Goal: Information Seeking & Learning: Learn about a topic

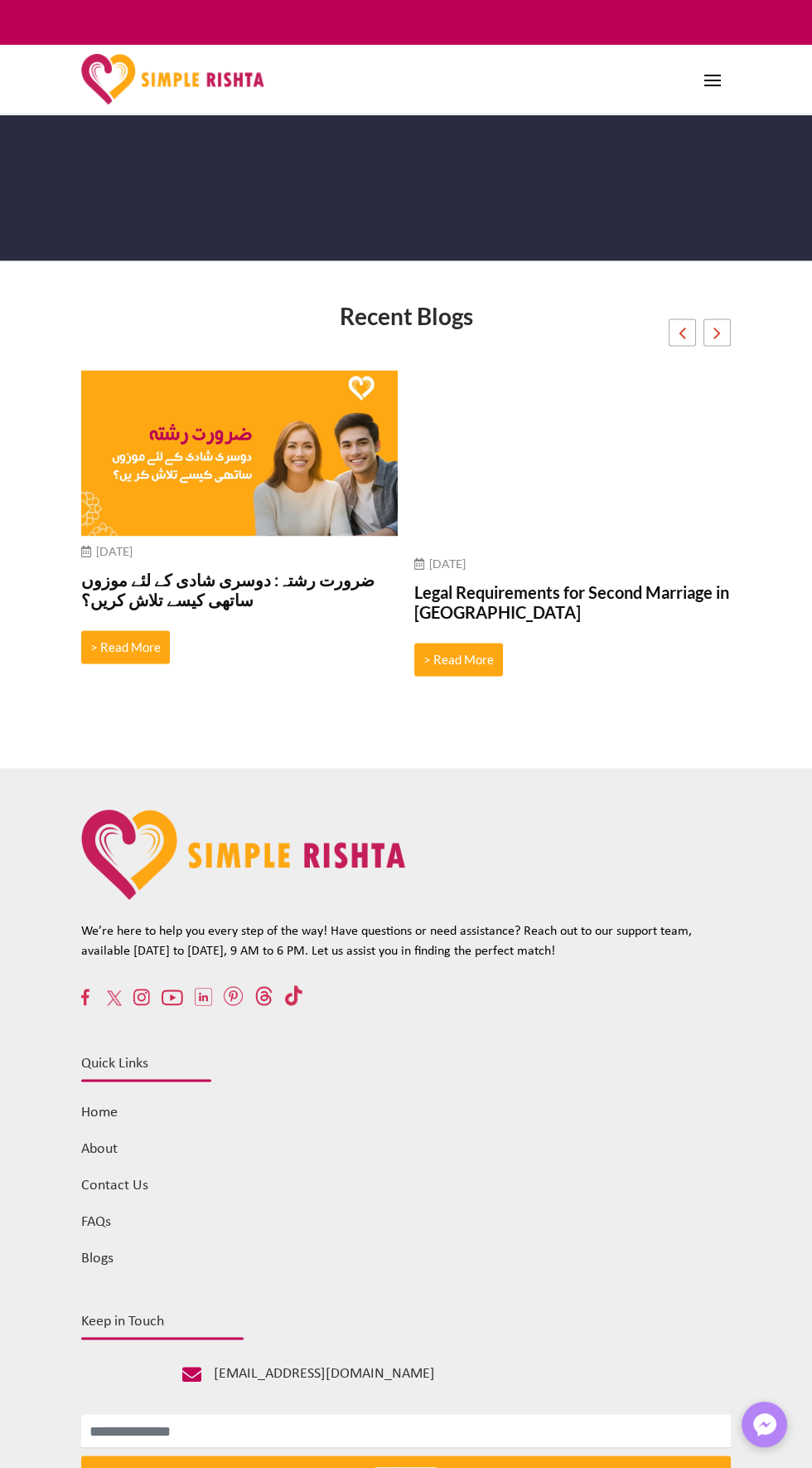
scroll to position [12849, 0]
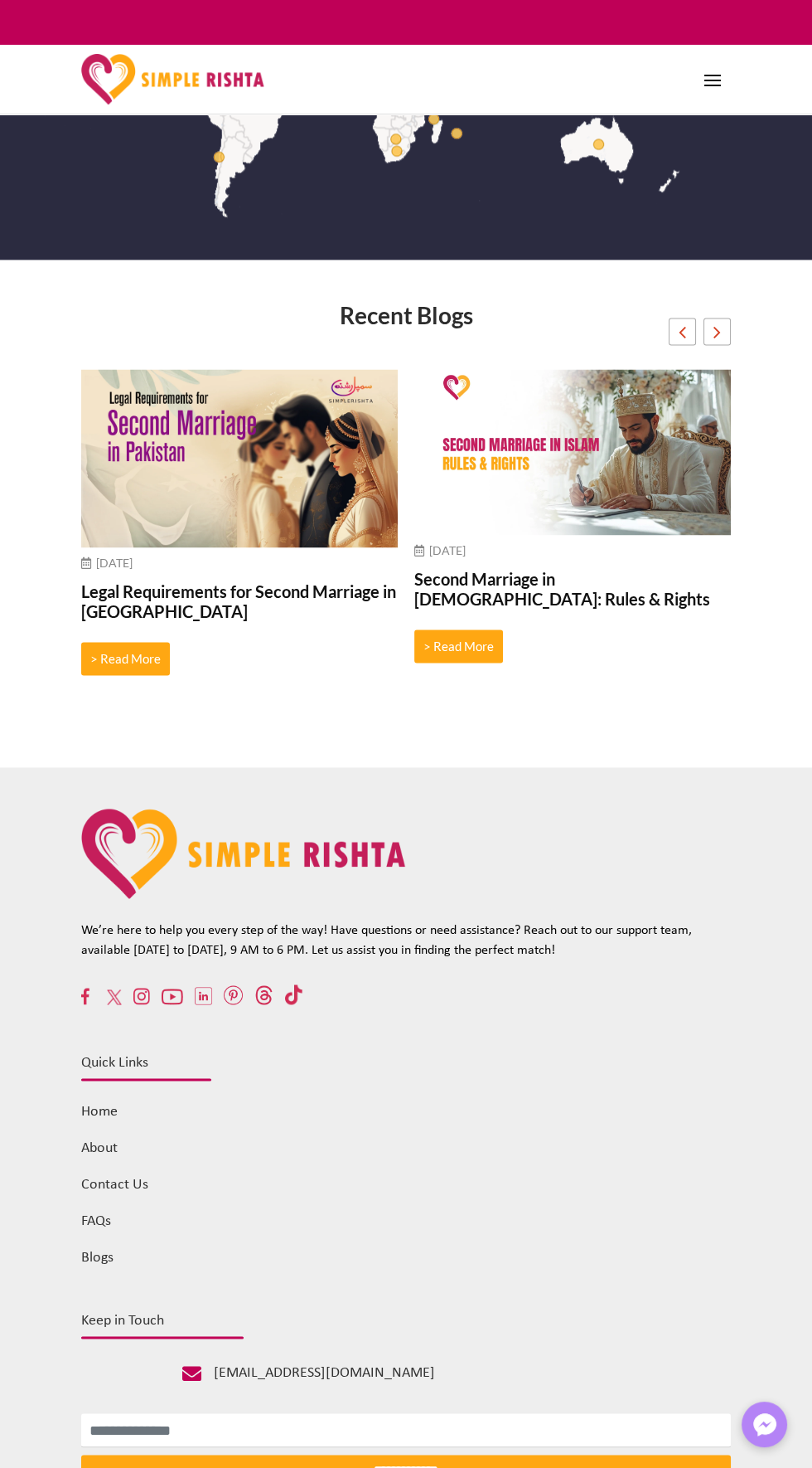
click at [242, 373] on img "8 / 10" at bounding box center [239, 458] width 316 height 178
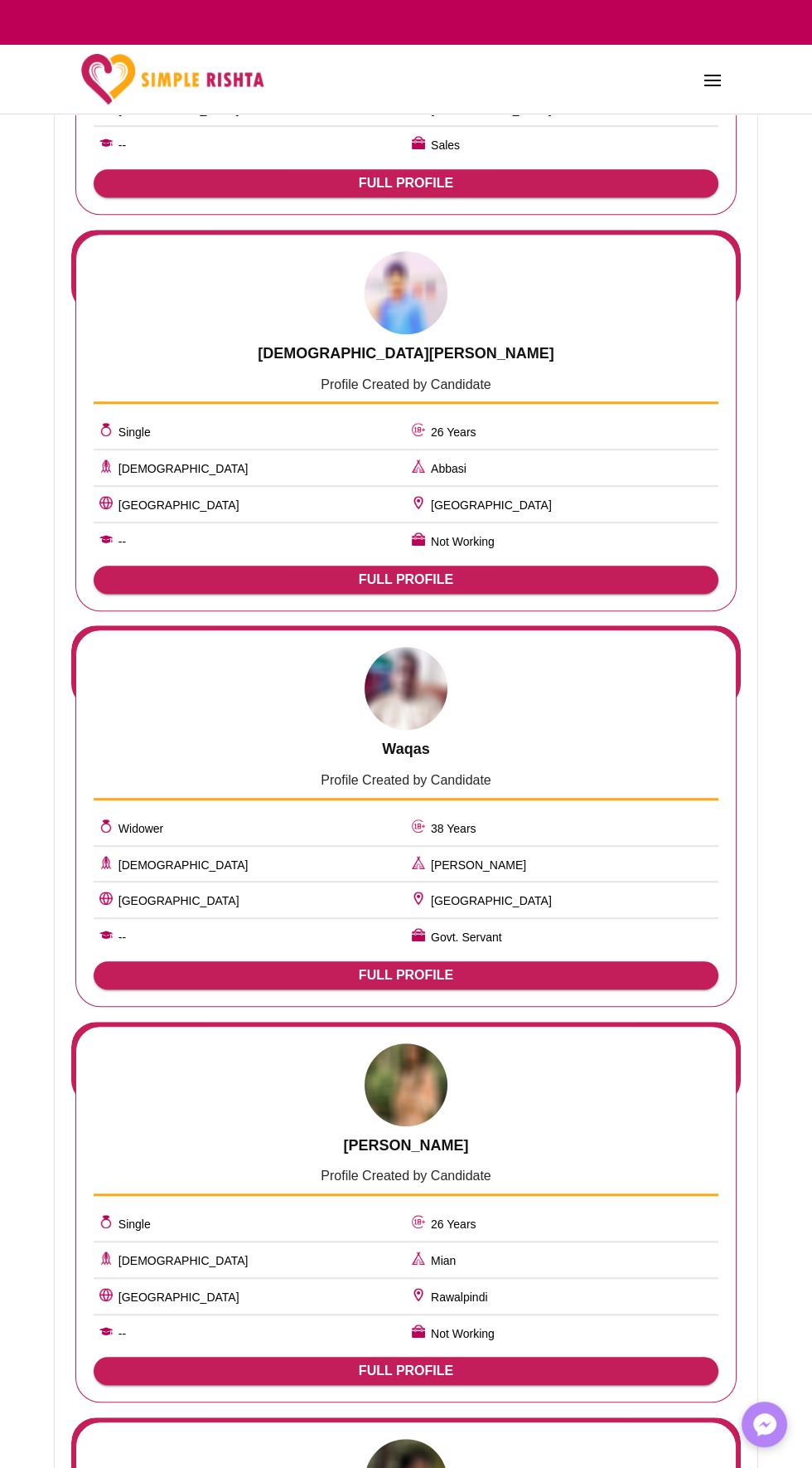
scroll to position [0, 0]
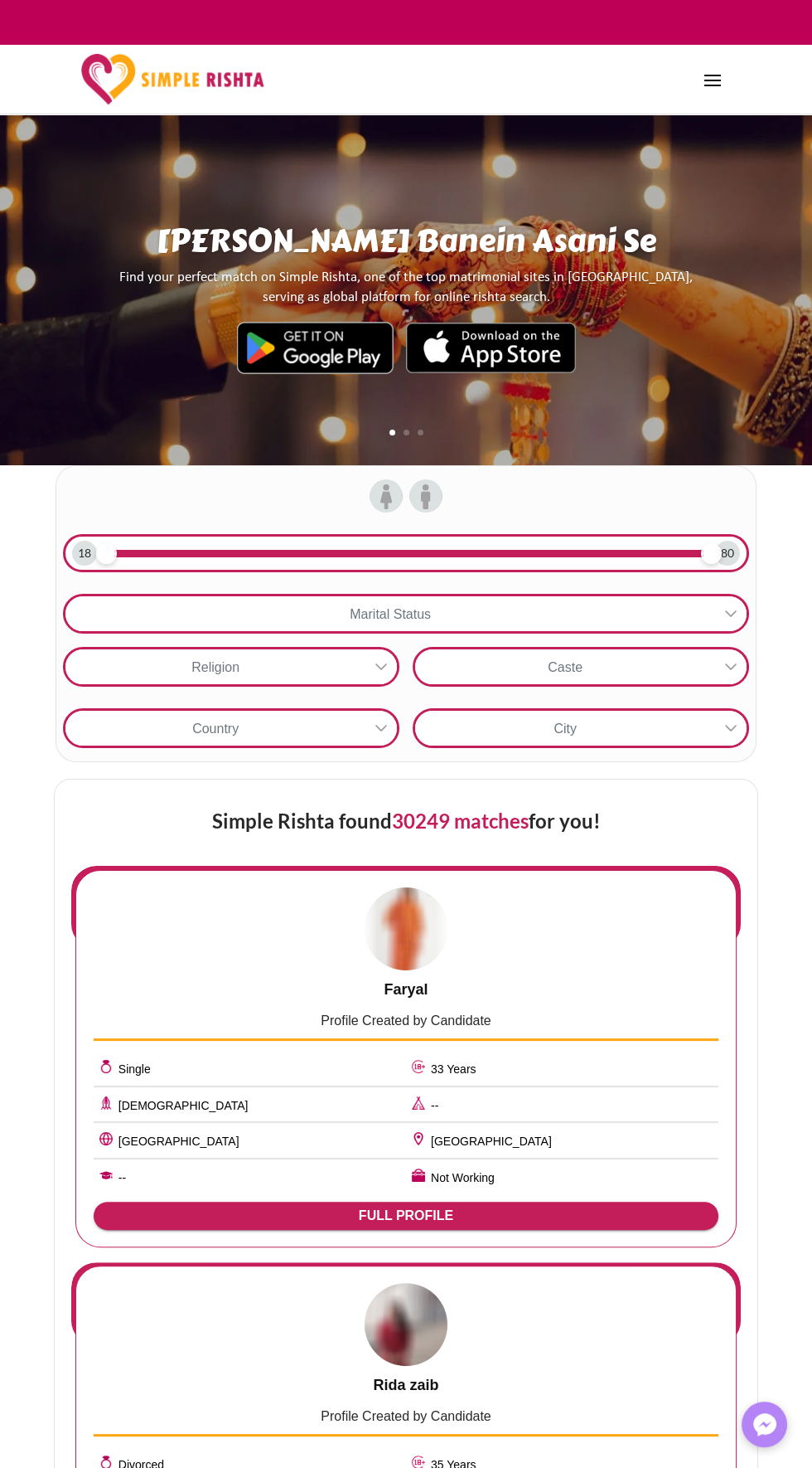
click at [735, 619] on icon at bounding box center [731, 613] width 13 height 13
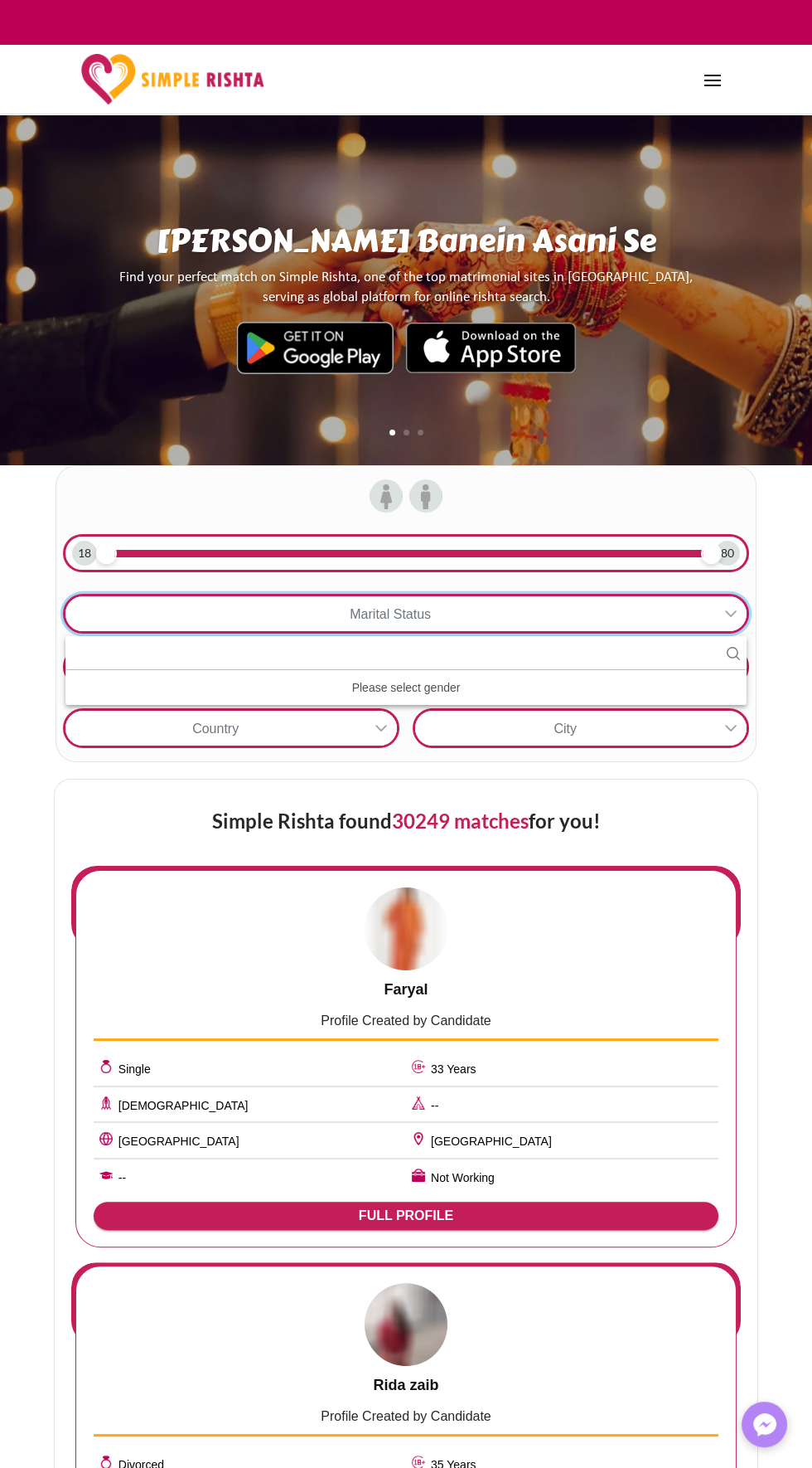
scroll to position [17, 2]
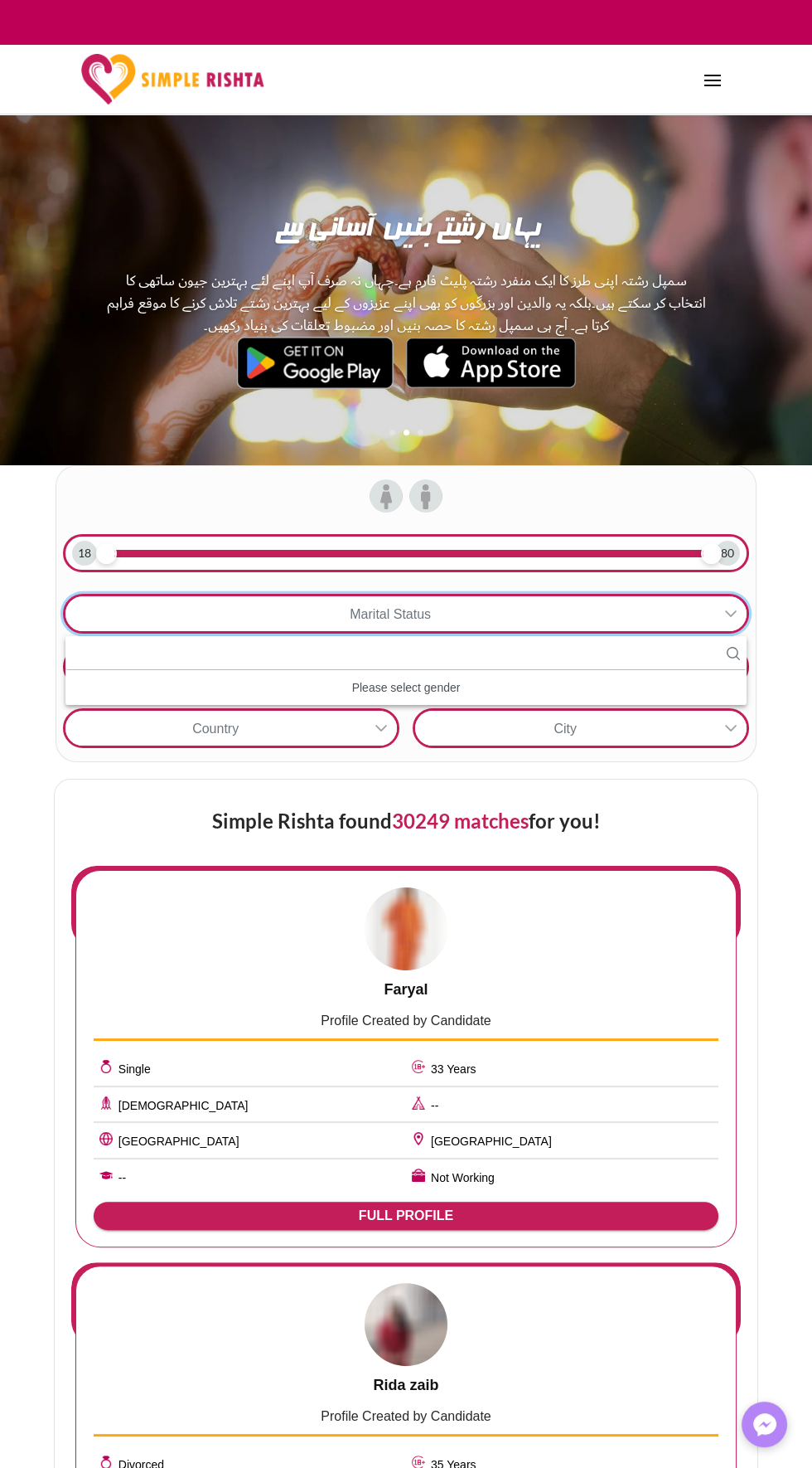
click at [370, 739] on div at bounding box center [381, 729] width 32 height 35
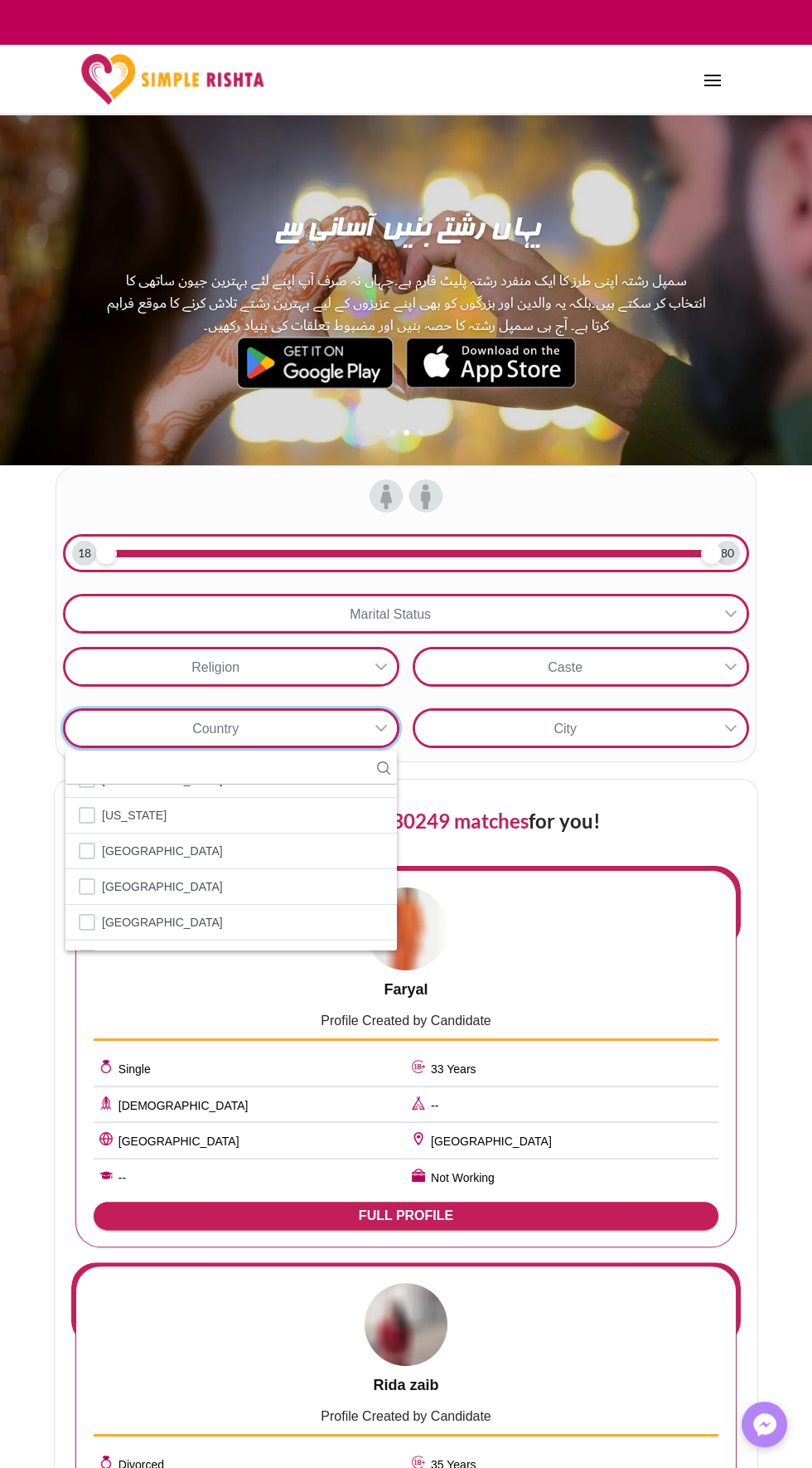
scroll to position [5913, 0]
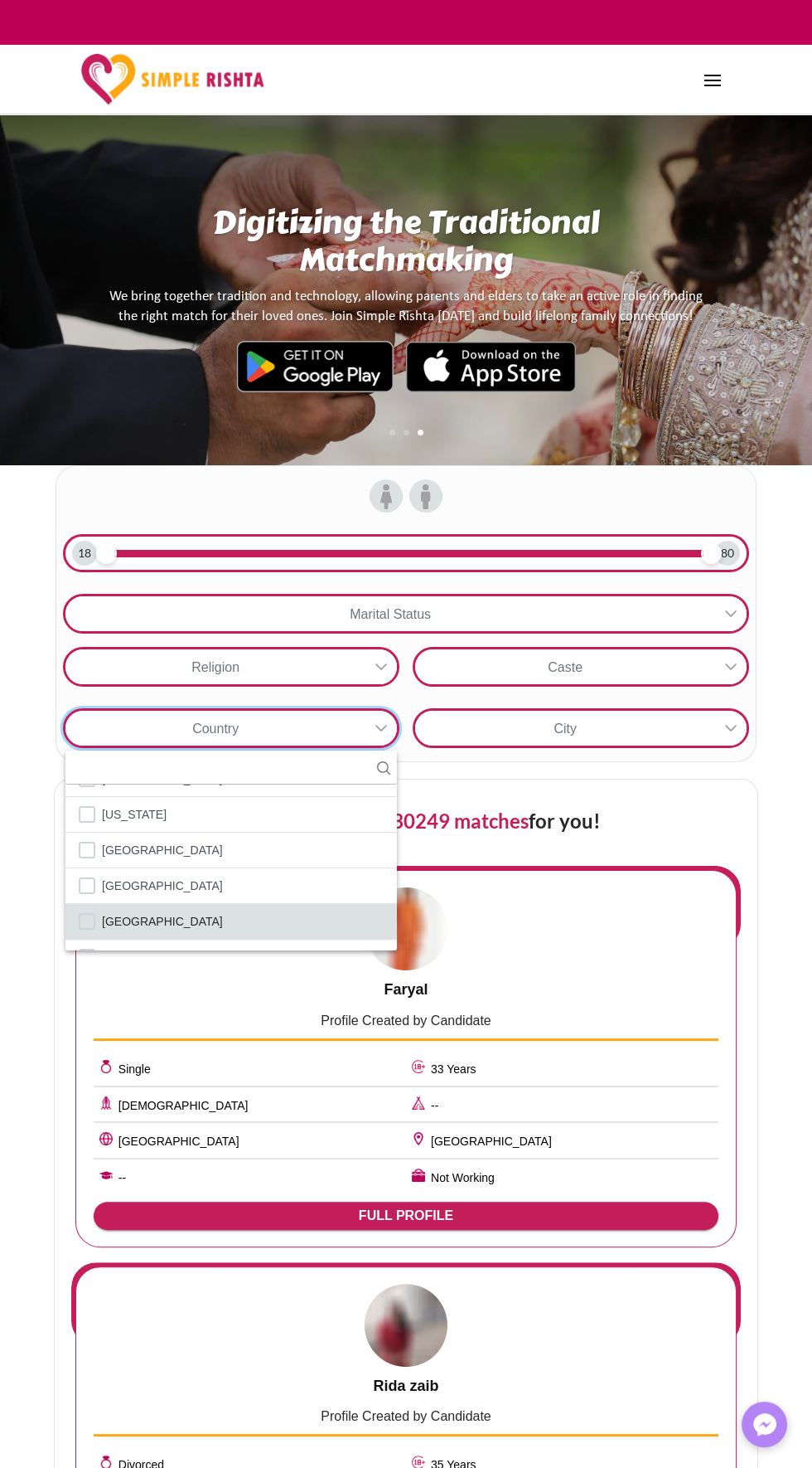
click at [323, 904] on li "[GEOGRAPHIC_DATA]" at bounding box center [231, 922] width 331 height 35
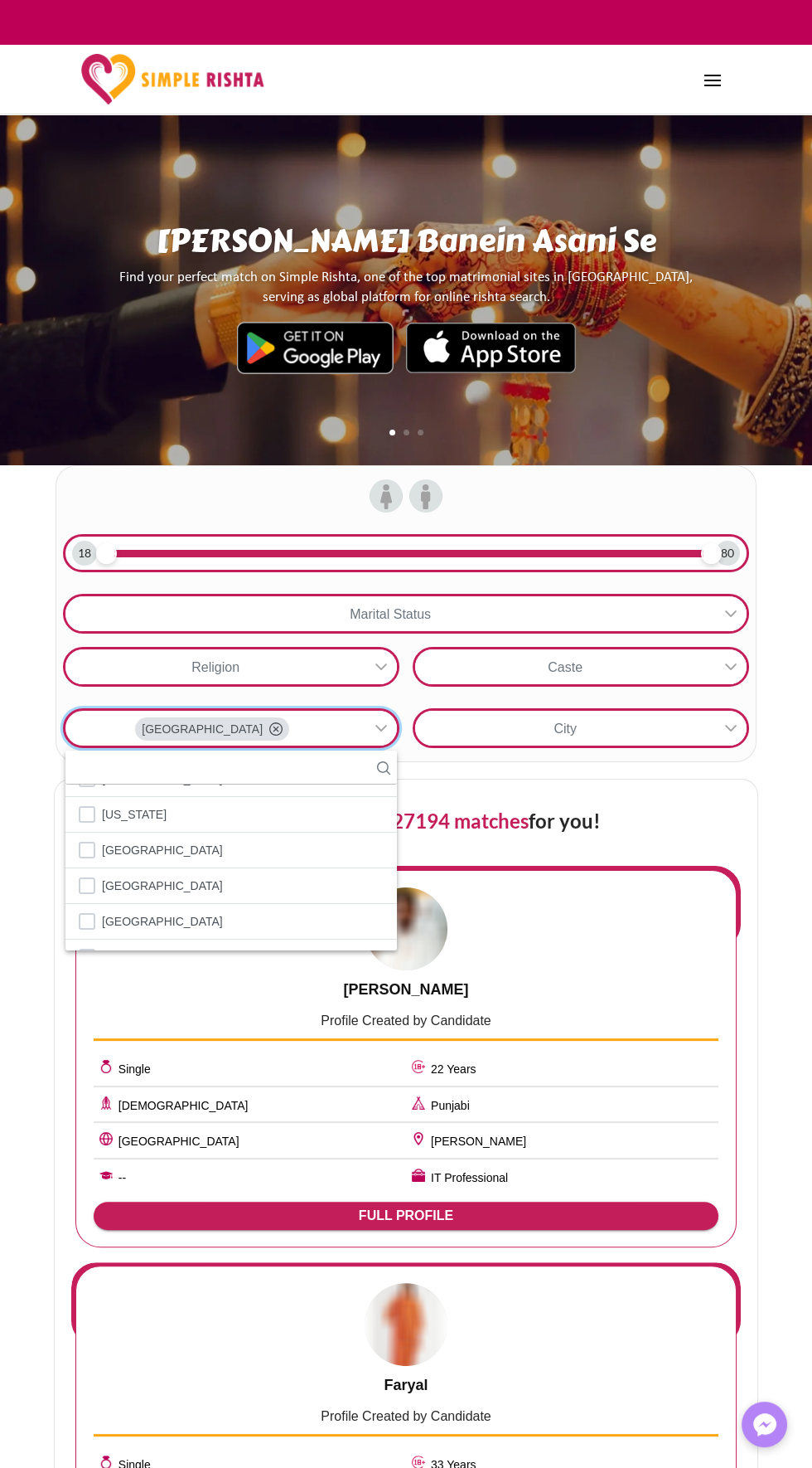
click at [381, 666] on icon at bounding box center [380, 666] width 13 height 13
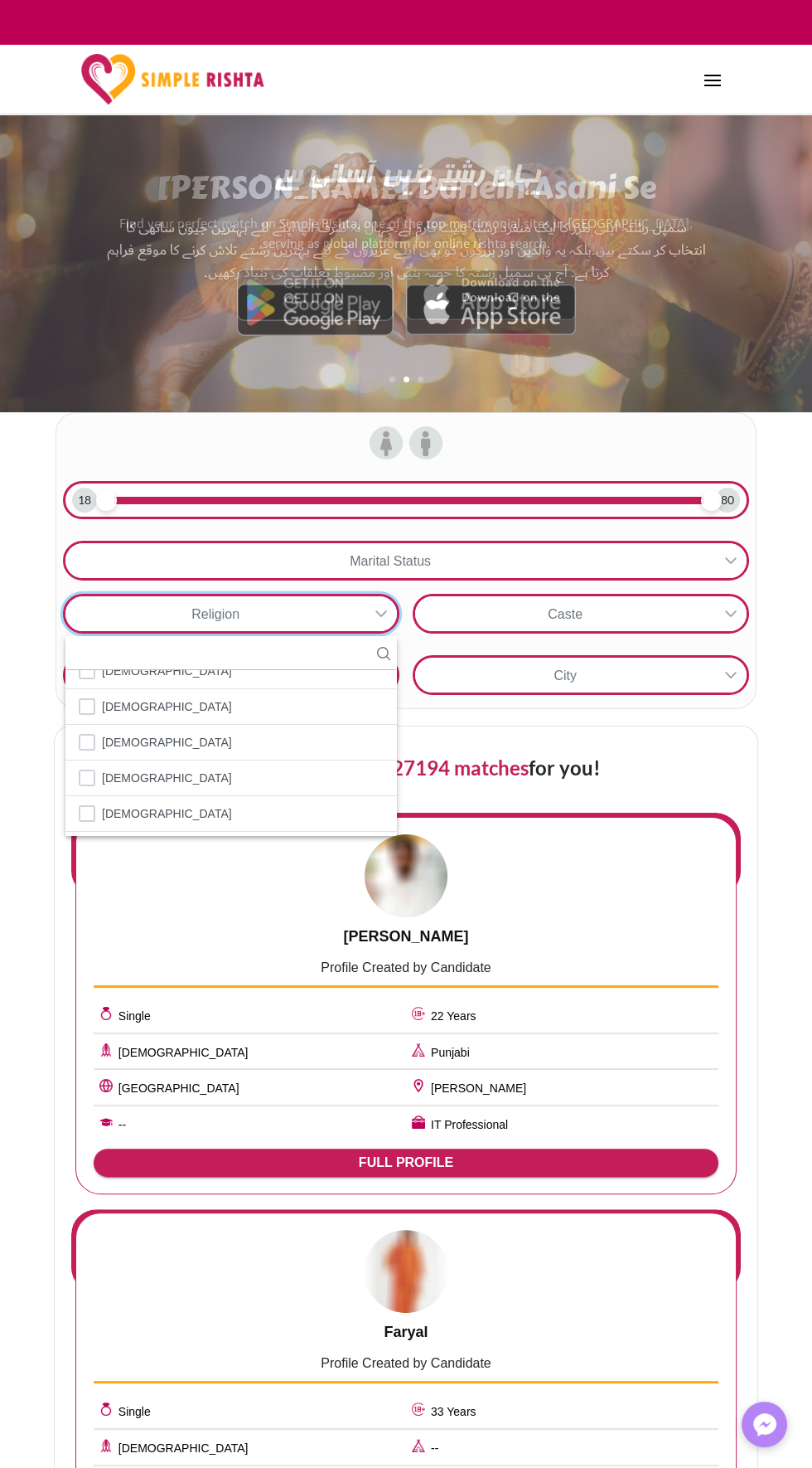
scroll to position [55, 0]
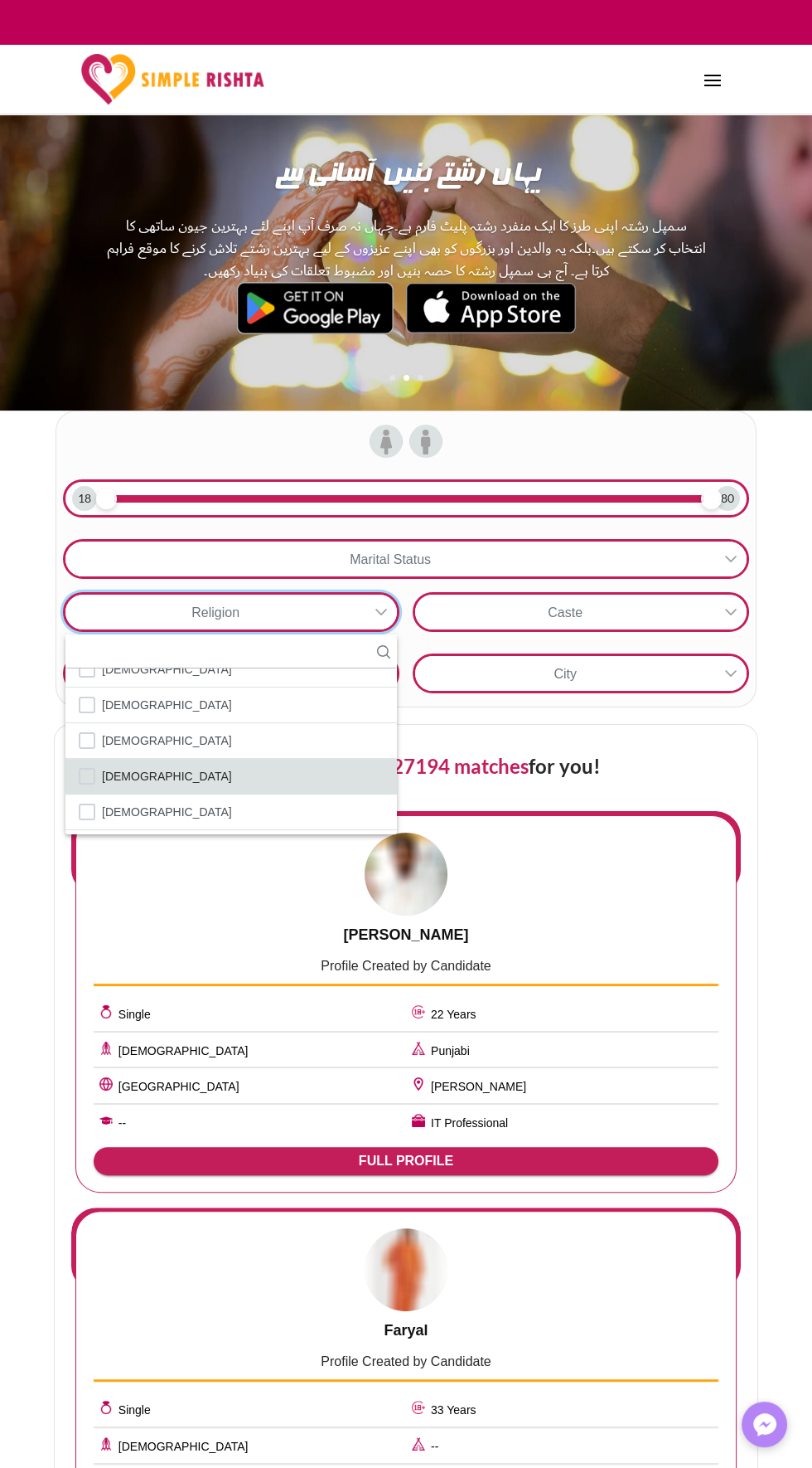
click at [355, 762] on li "[DEMOGRAPHIC_DATA]" at bounding box center [231, 776] width 331 height 35
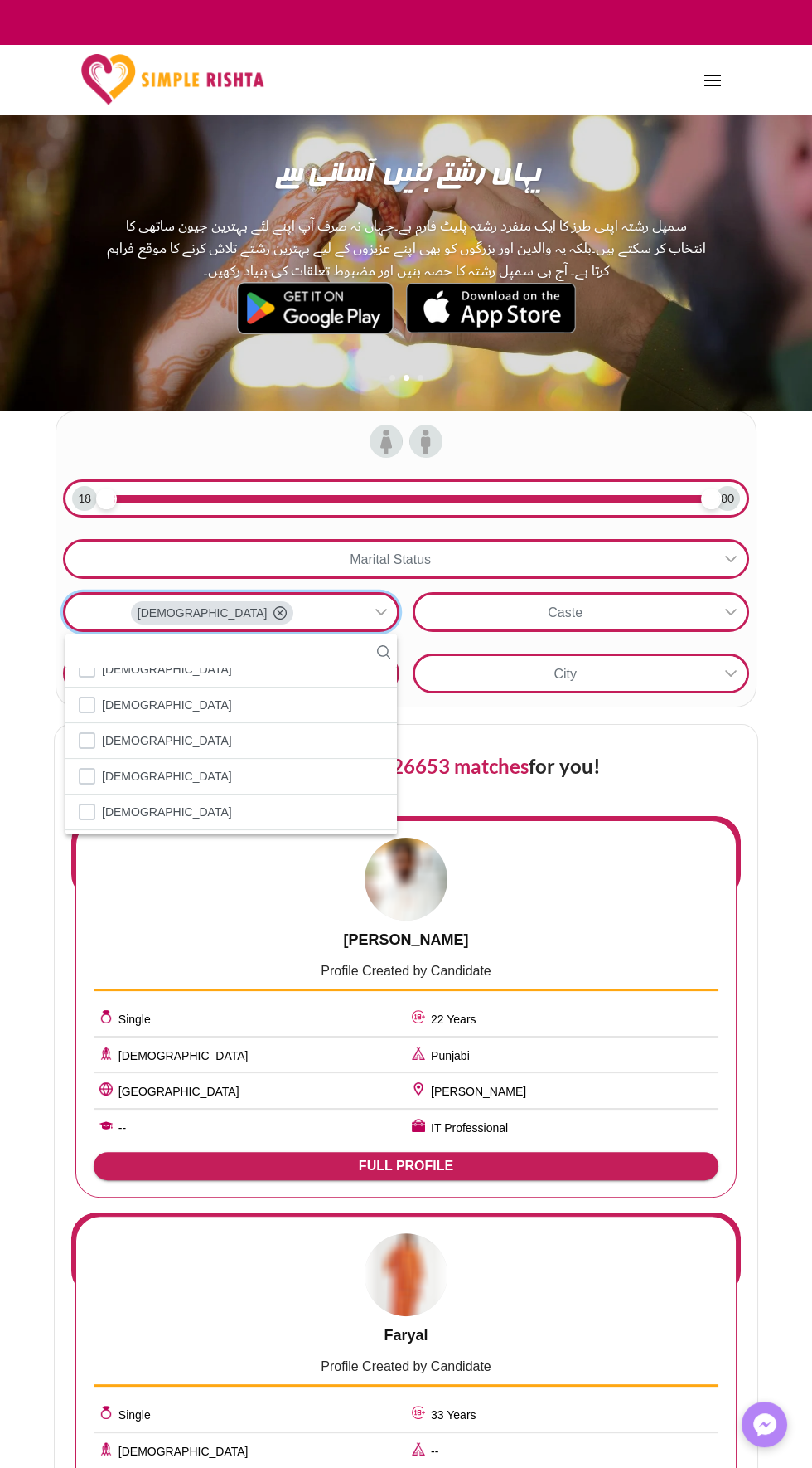
click at [731, 612] on icon at bounding box center [731, 612] width 13 height 13
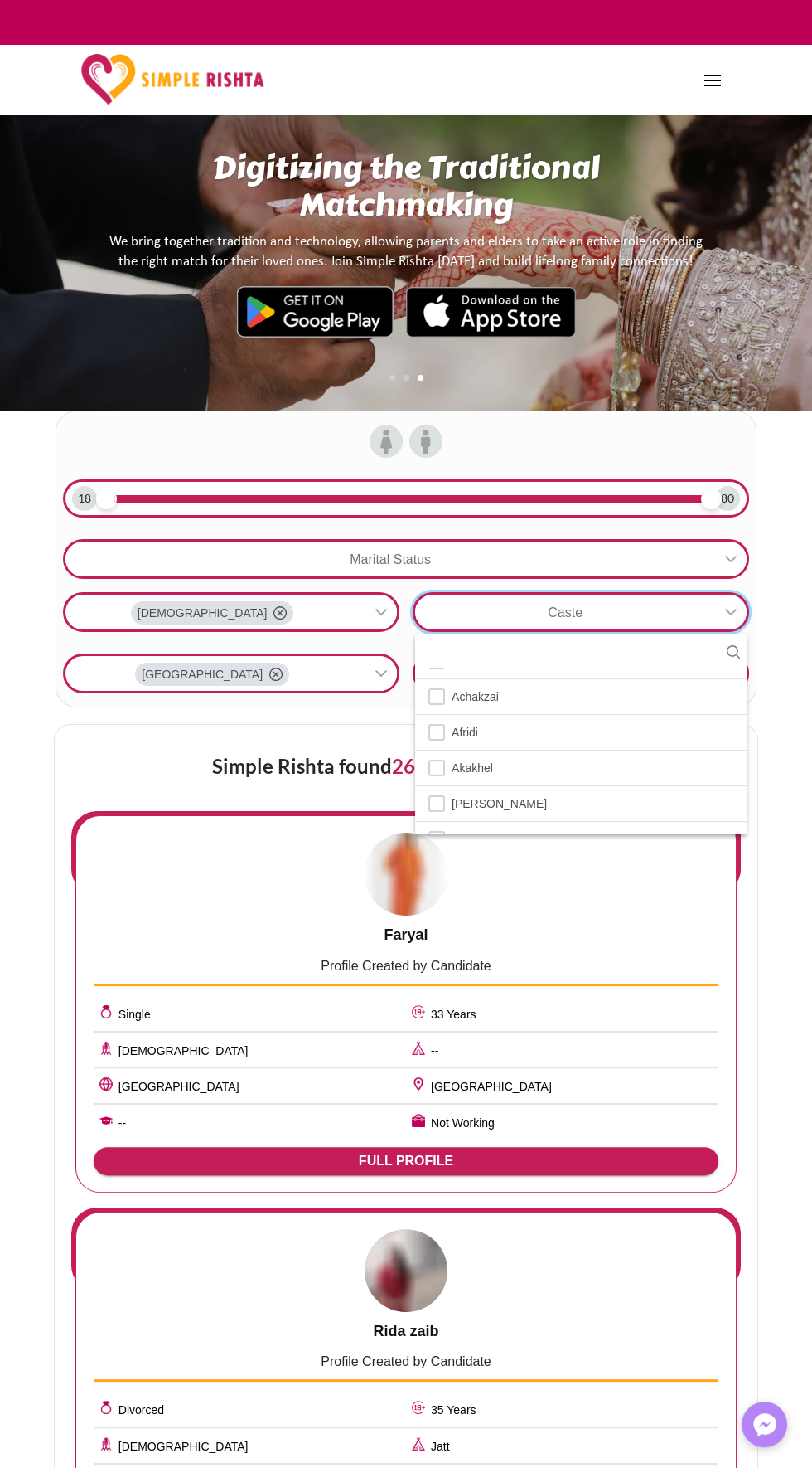
scroll to position [69, 0]
click at [639, 732] on li "Afridi" at bounding box center [580, 730] width 331 height 35
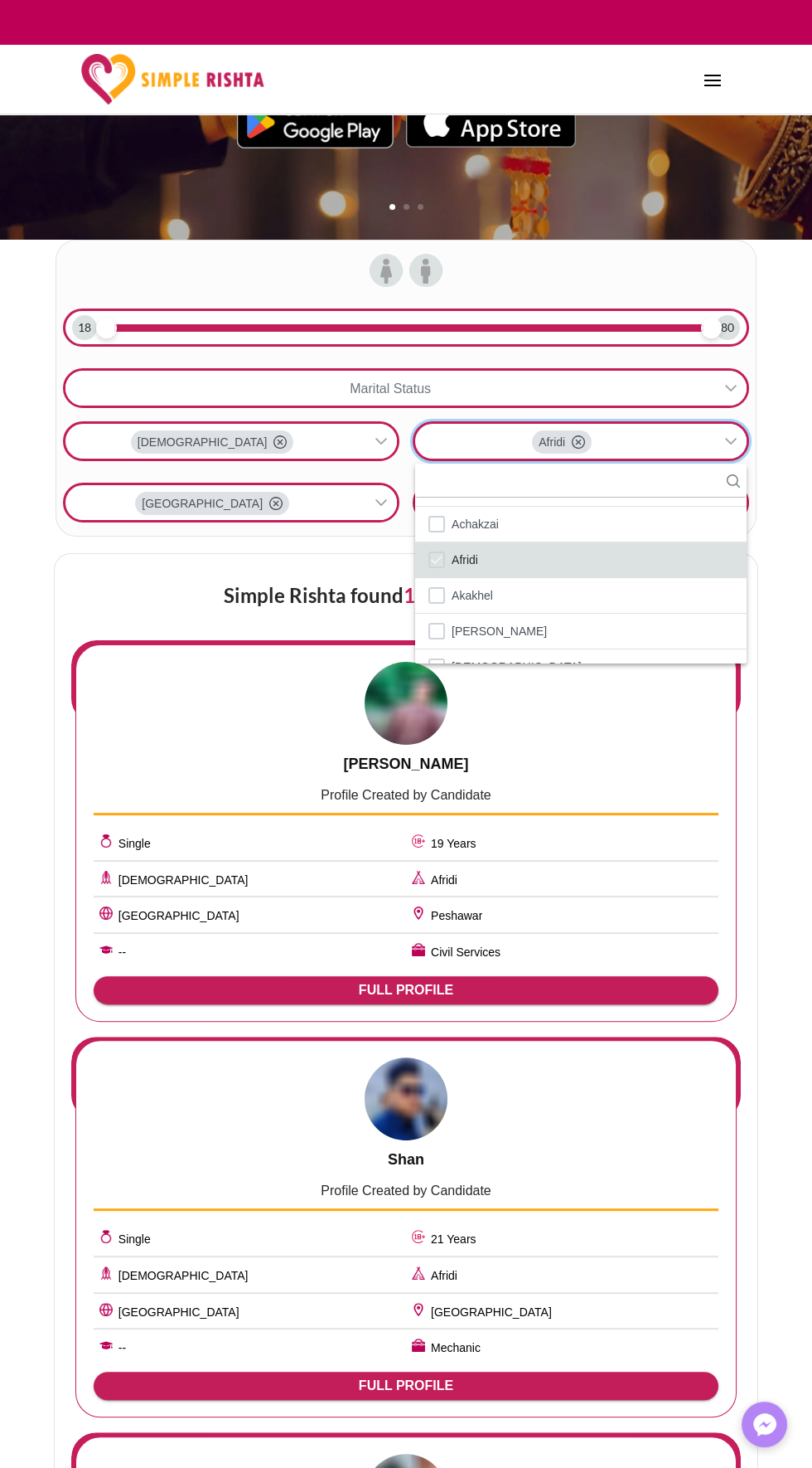
scroll to position [234, 0]
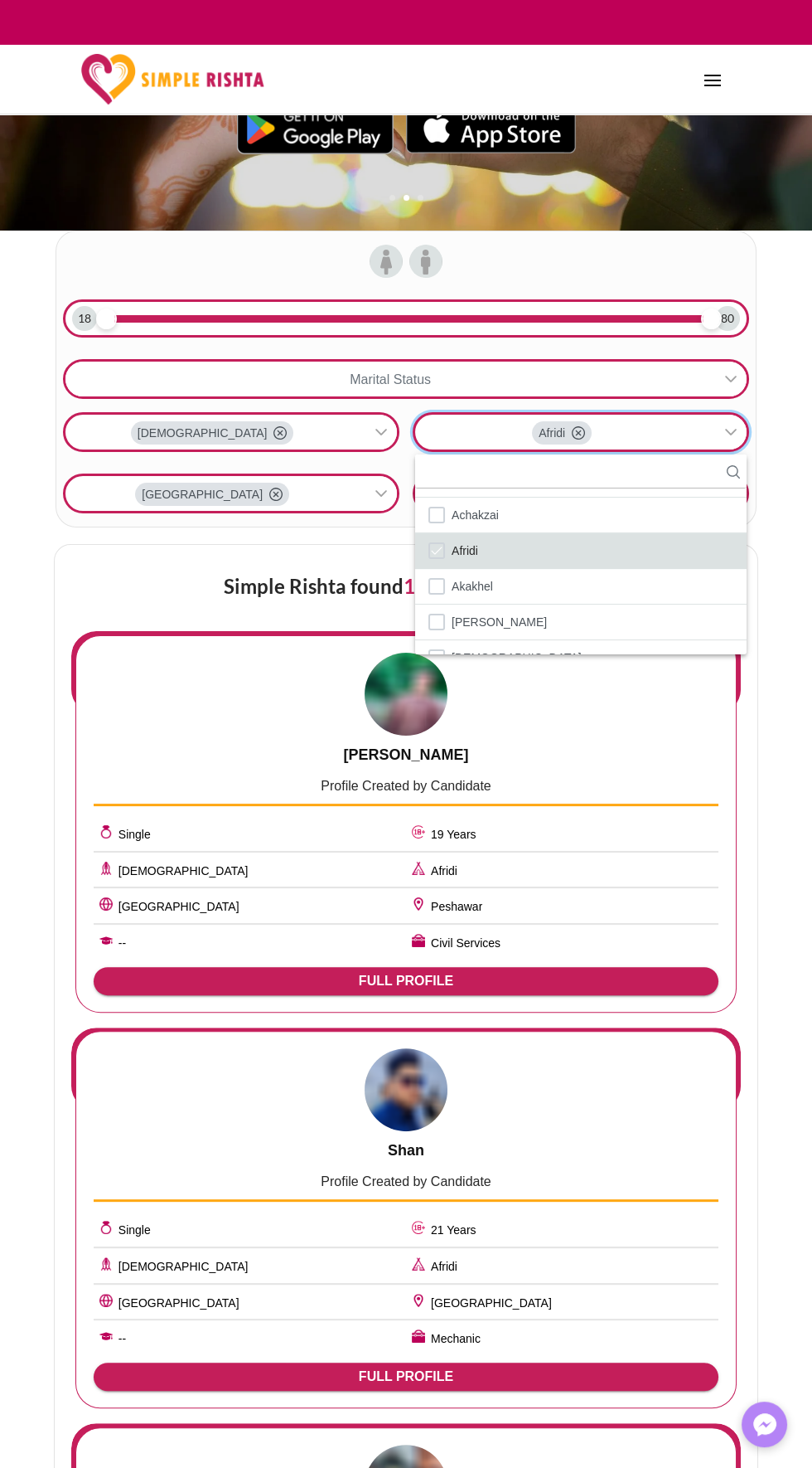
click at [570, 565] on li "Afridi" at bounding box center [580, 551] width 331 height 35
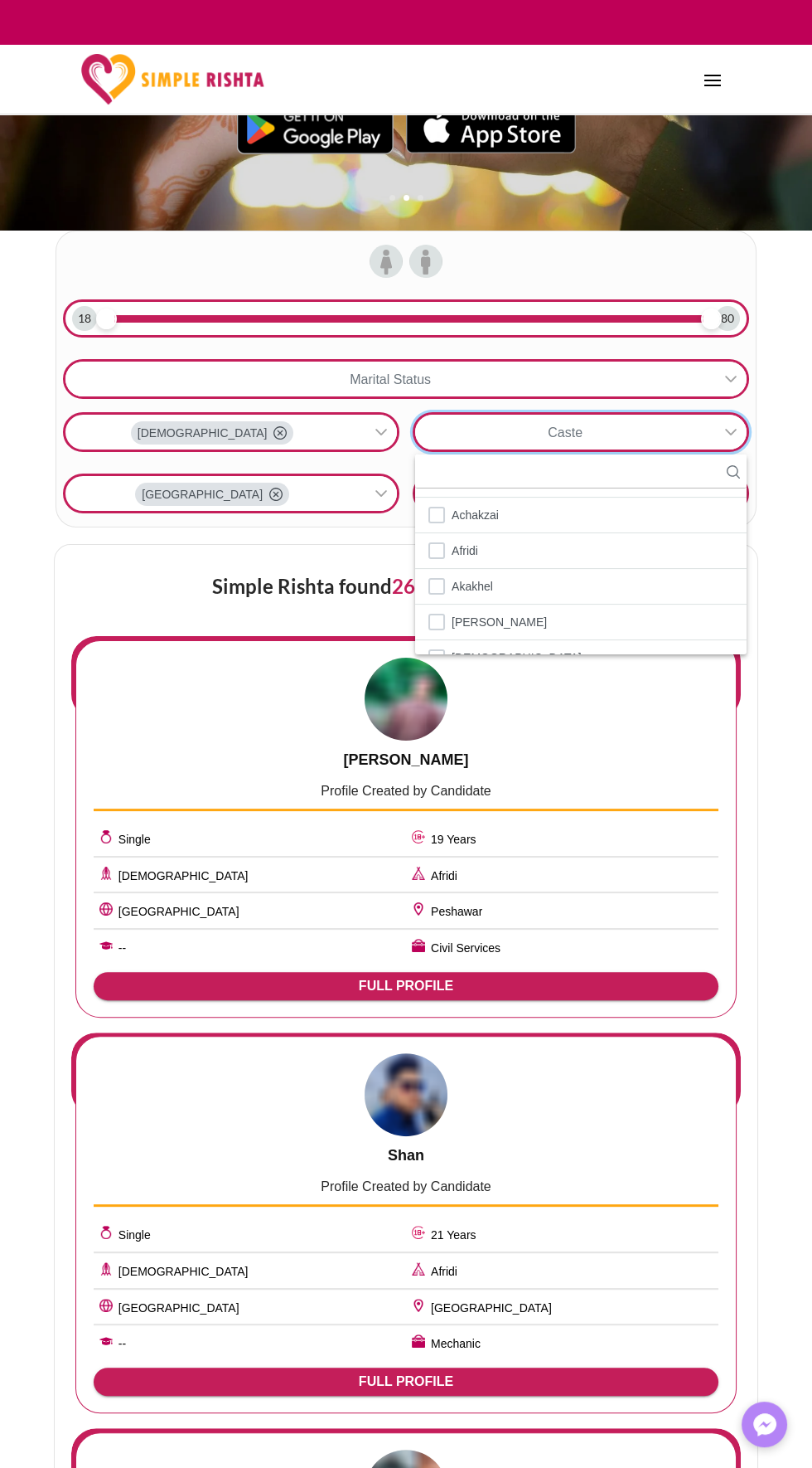
click at [342, 567] on div "Simple Rishta found 26653 matches for you!" at bounding box center [406, 590] width 669 height 92
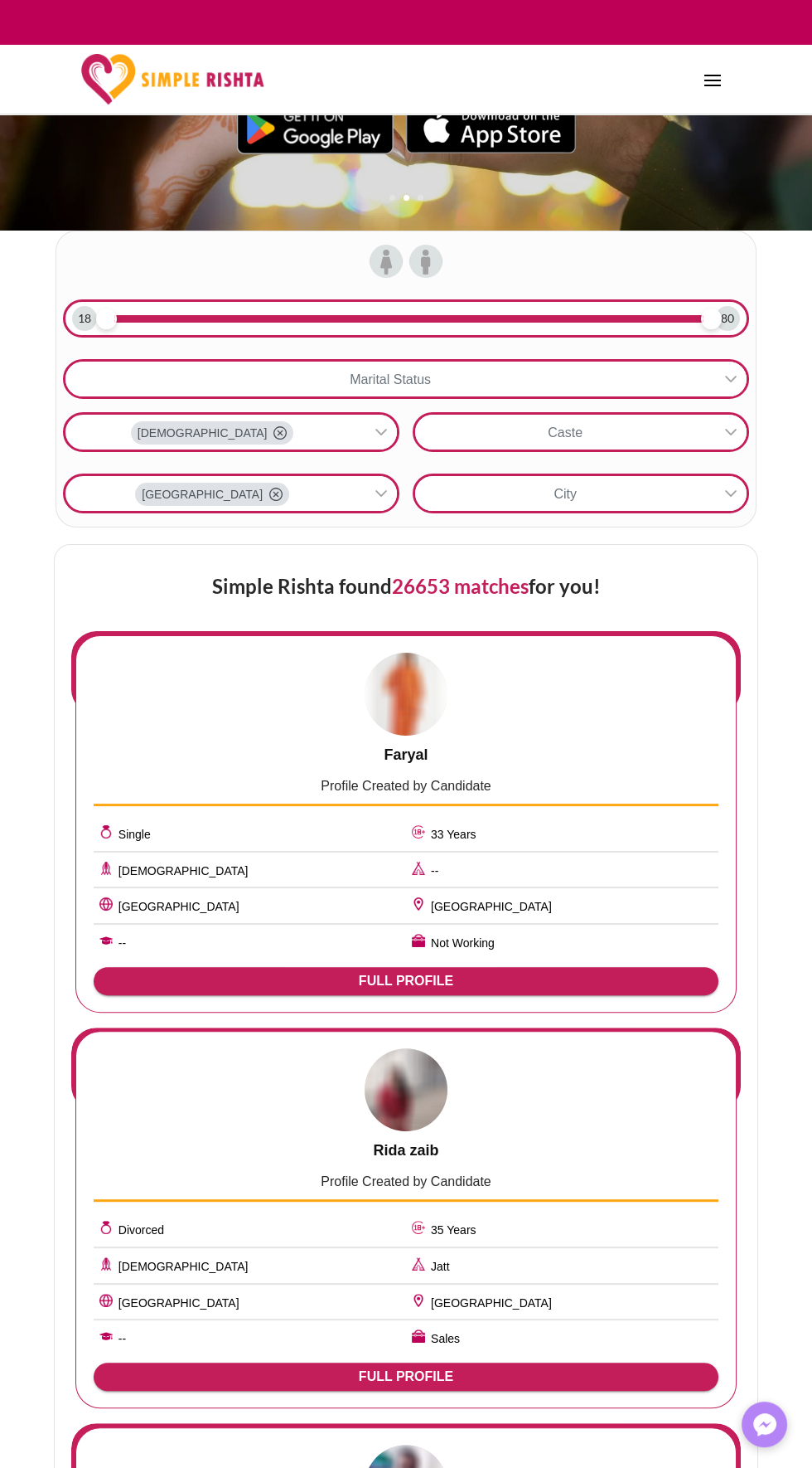
click at [731, 430] on icon at bounding box center [731, 432] width 13 height 13
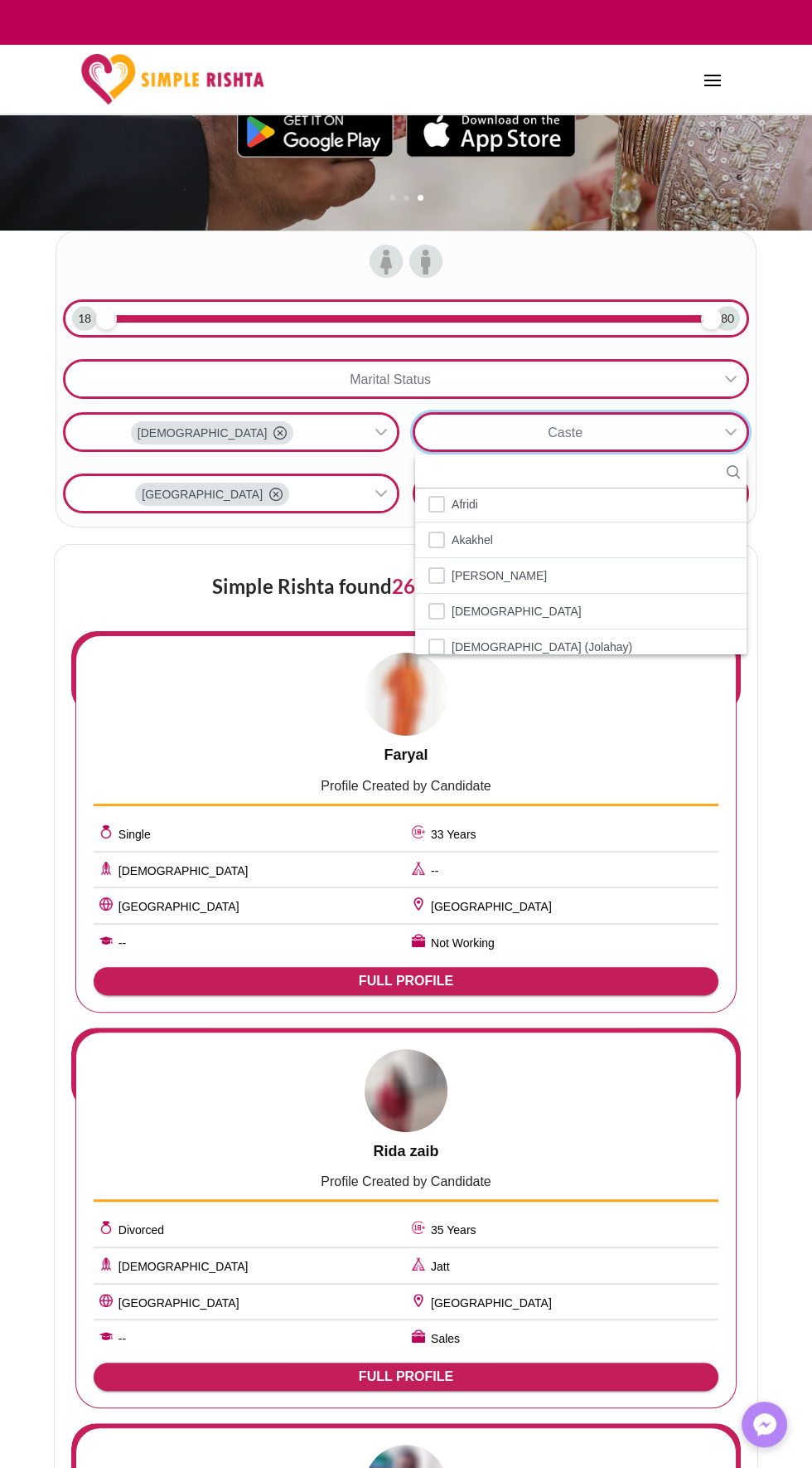
scroll to position [106, 0]
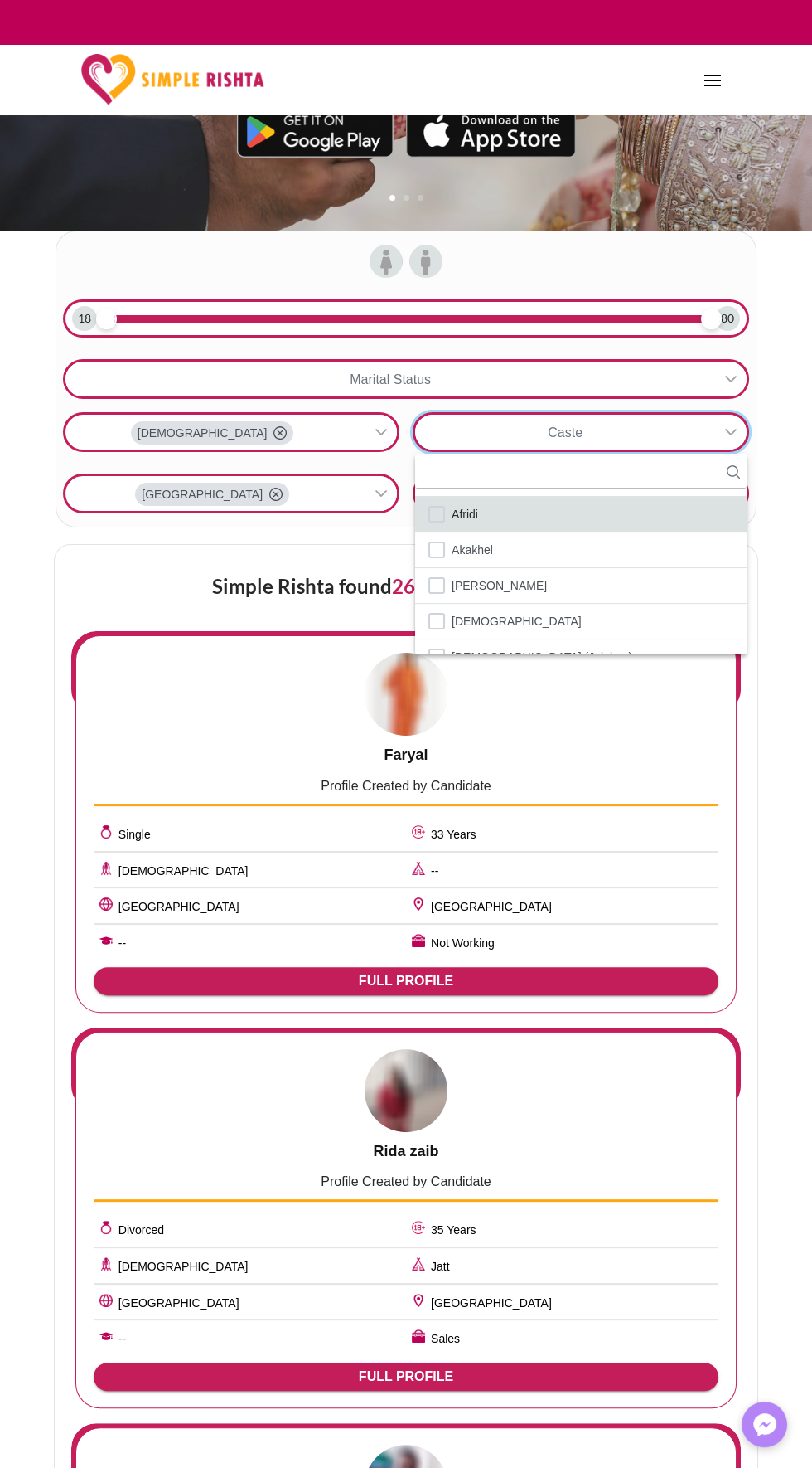
click at [553, 521] on li "Afridi" at bounding box center [580, 515] width 331 height 35
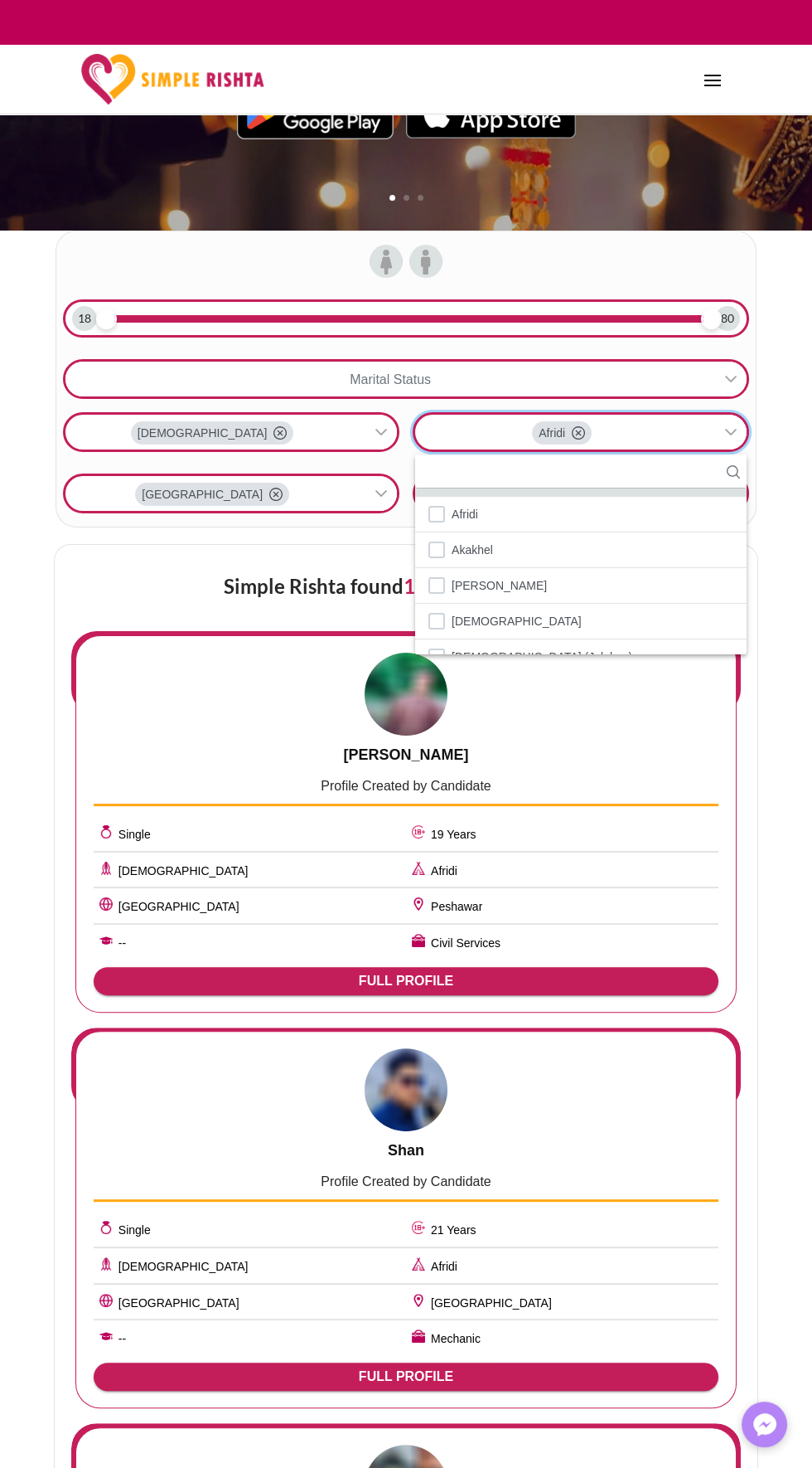
click at [731, 492] on li "Achakzai" at bounding box center [580, 478] width 331 height 35
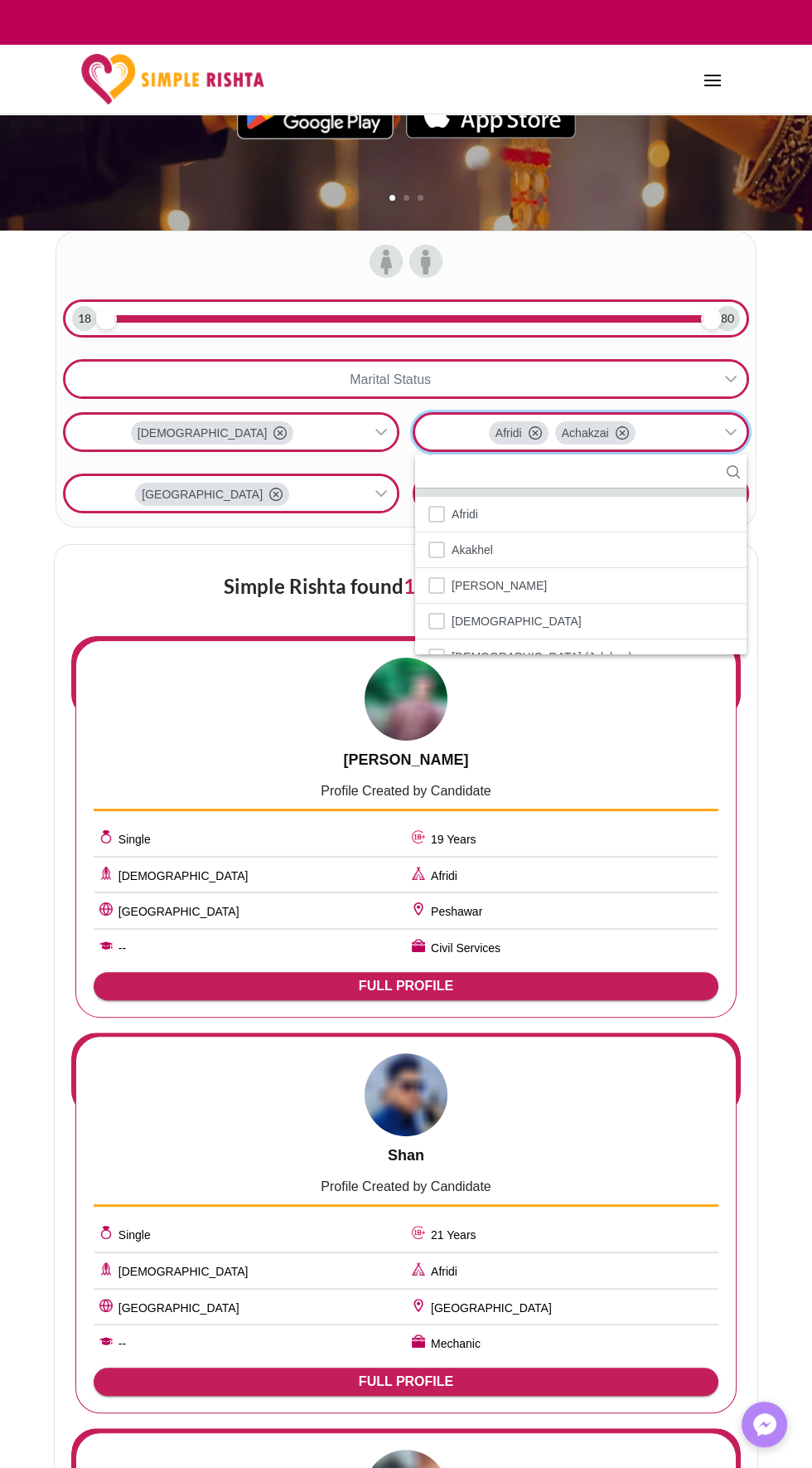
scroll to position [78, 0]
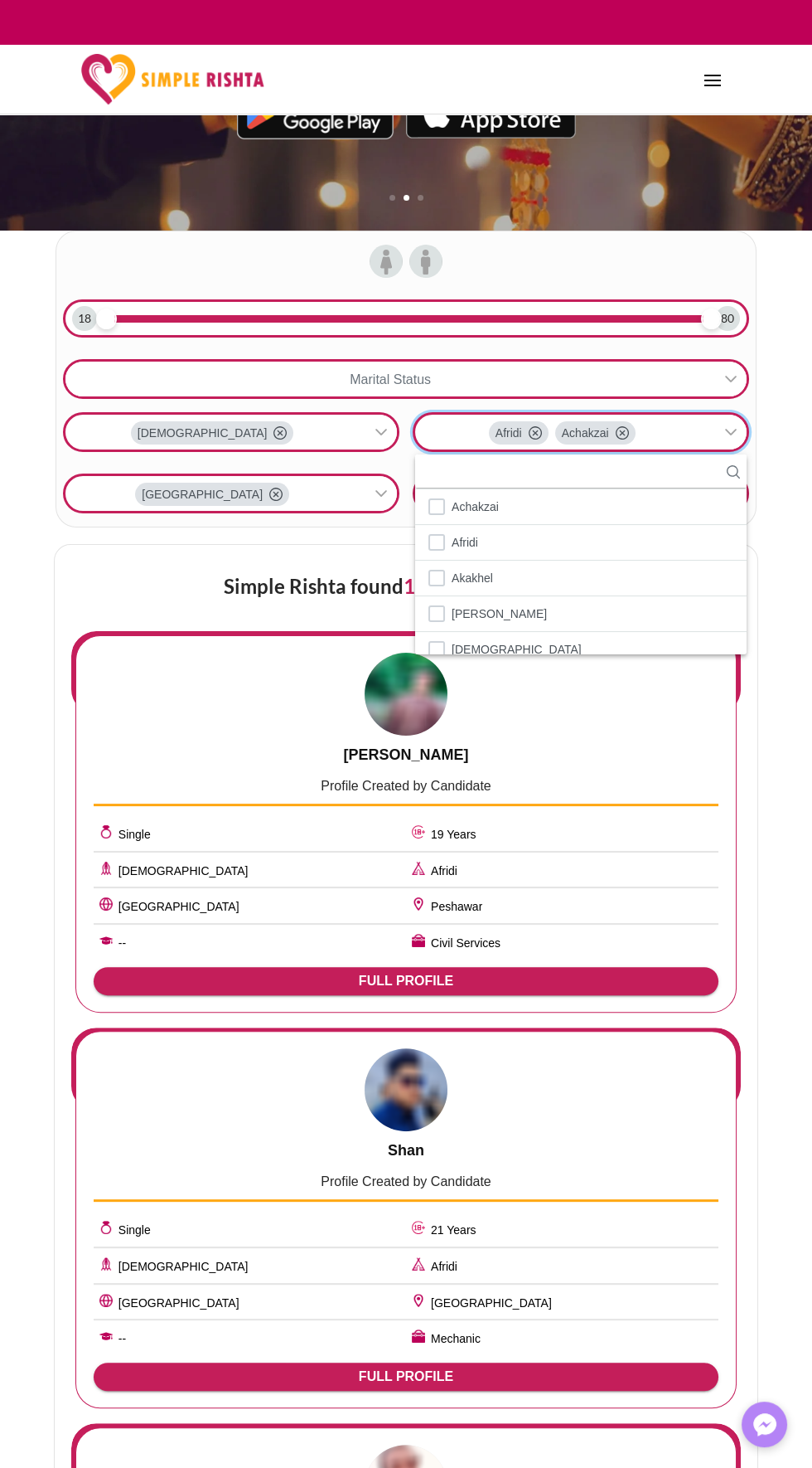
click at [623, 431] on icon at bounding box center [622, 433] width 13 height 13
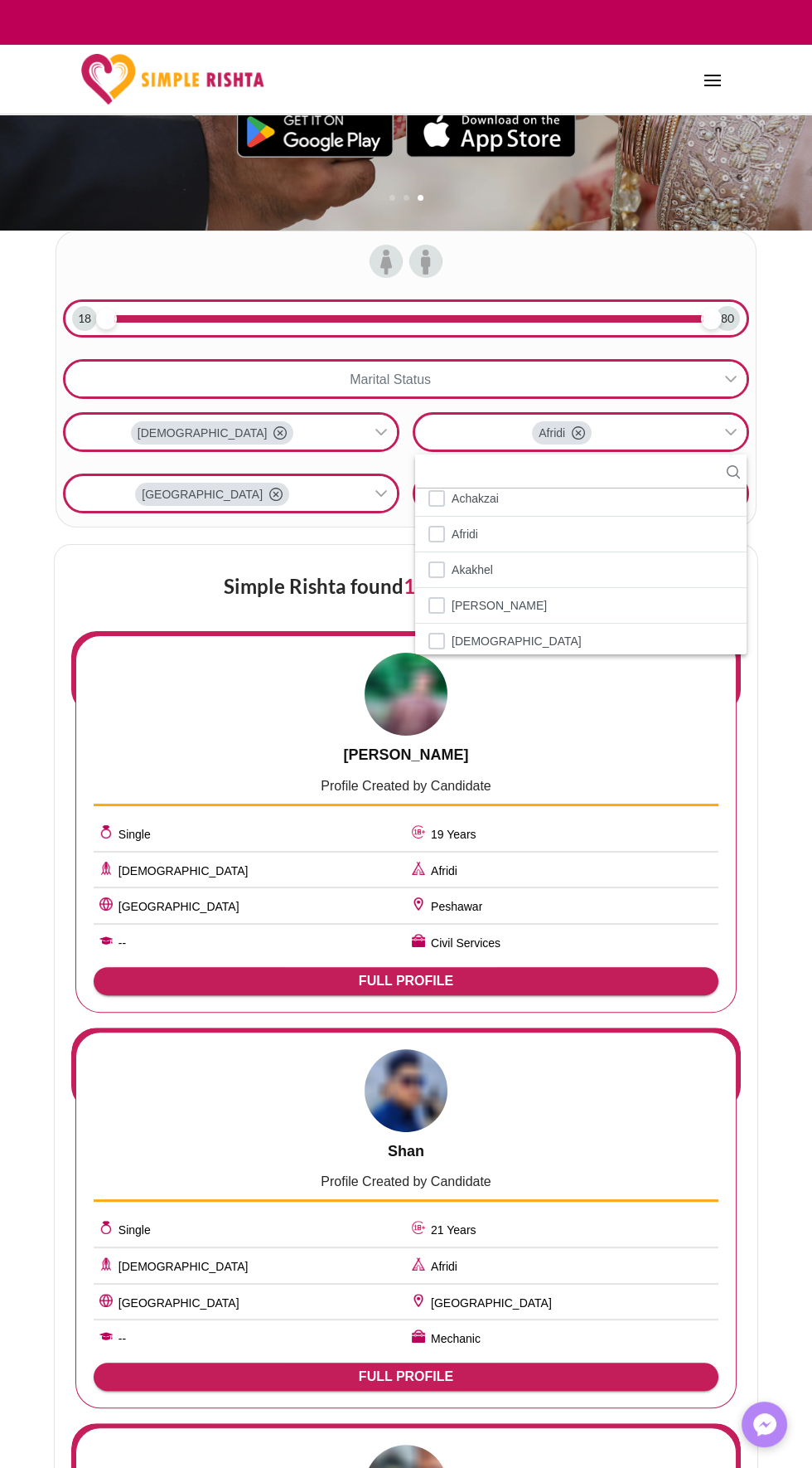
scroll to position [71, 0]
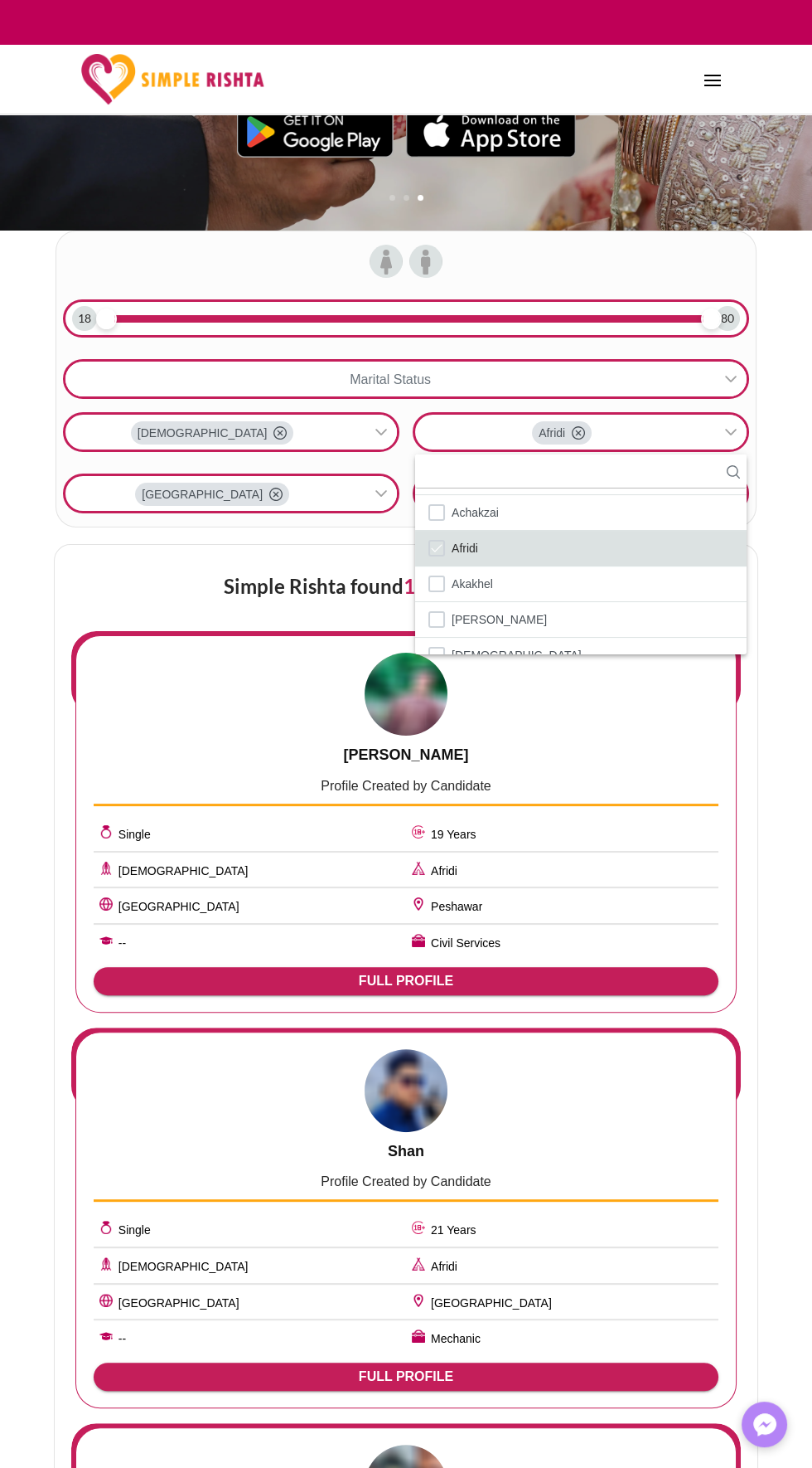
click at [525, 558] on li "Afridi" at bounding box center [580, 548] width 331 height 35
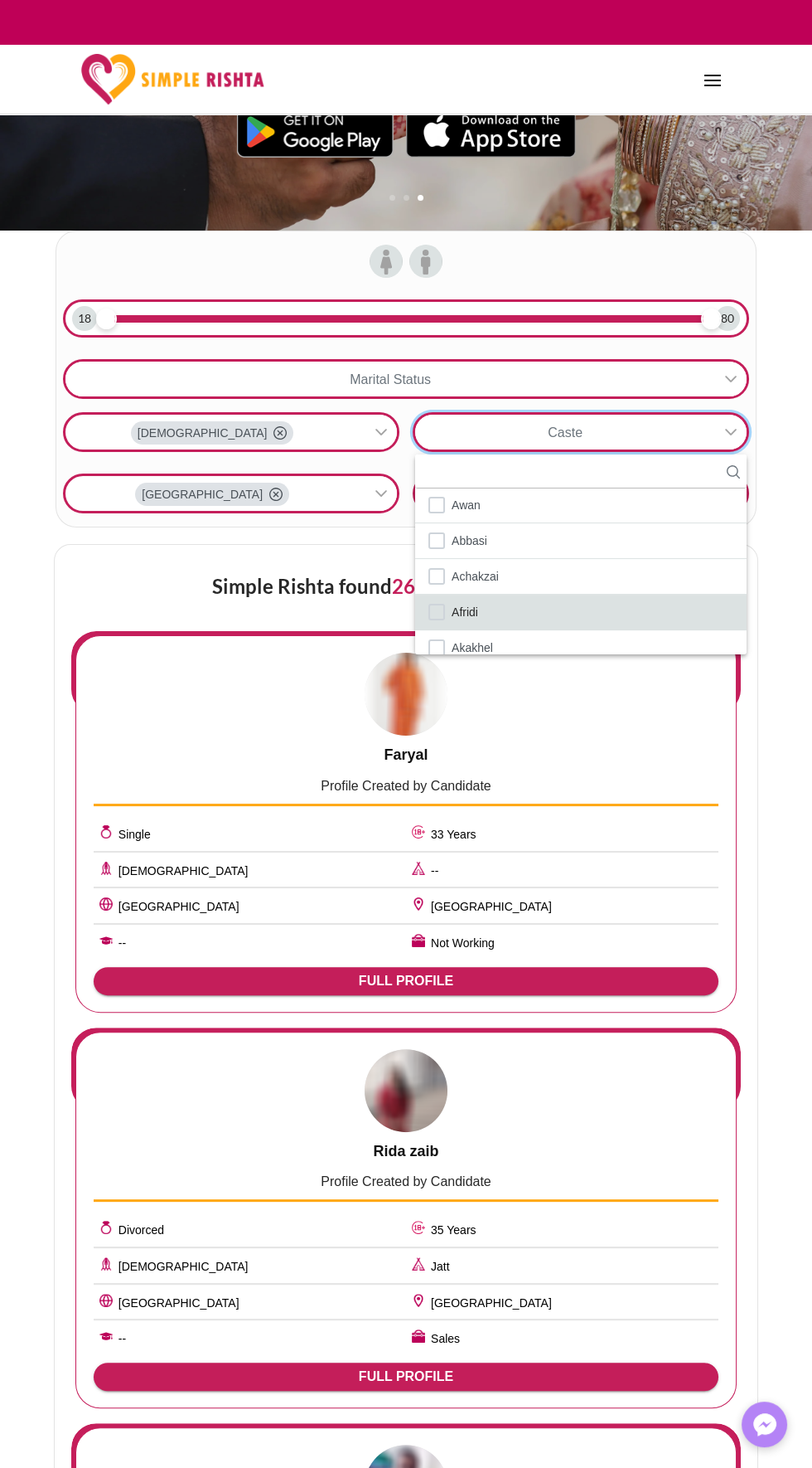
scroll to position [0, 0]
click at [534, 616] on li "Afridi" at bounding box center [580, 619] width 331 height 35
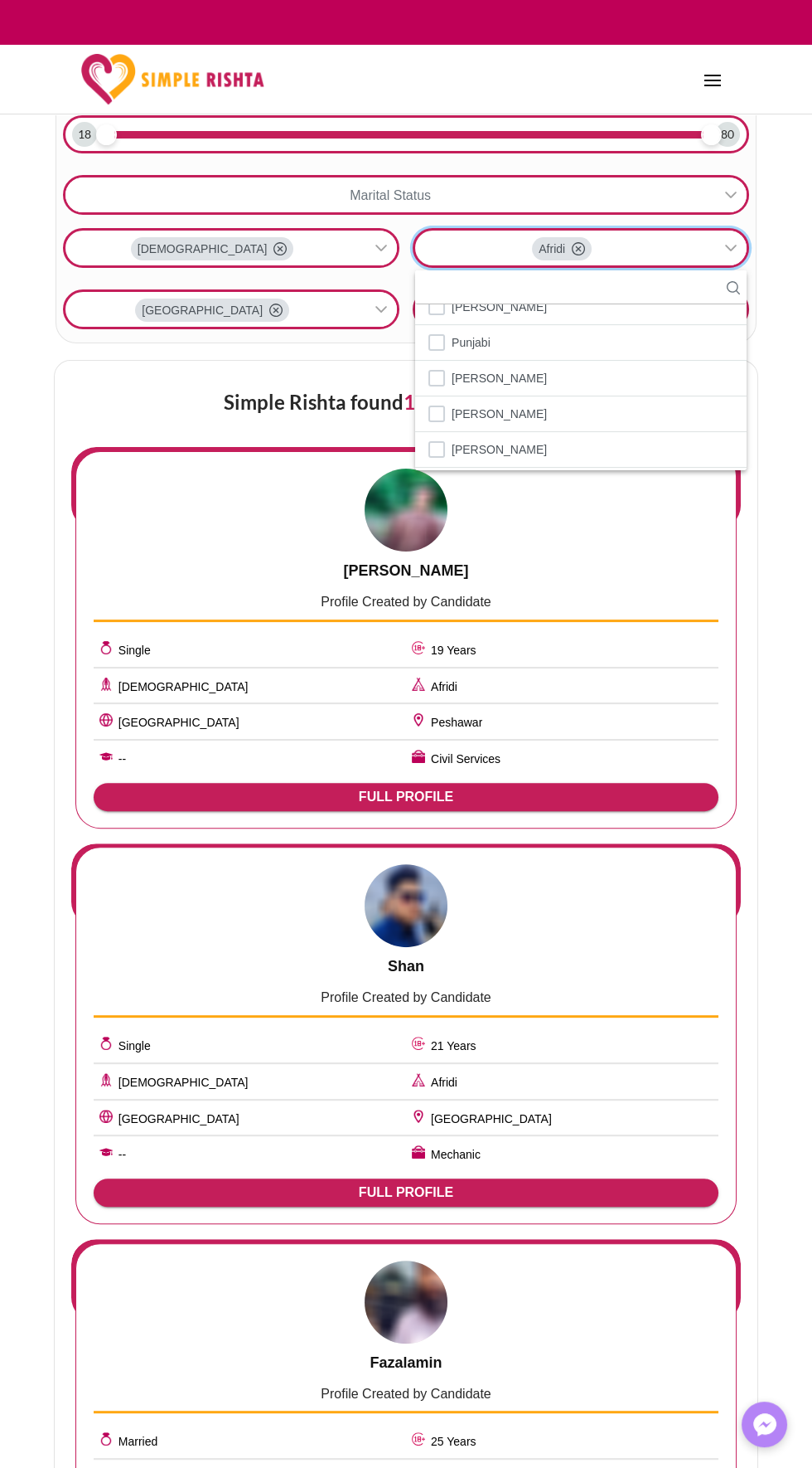
scroll to position [3125, 0]
click at [601, 396] on li "[PERSON_NAME]" at bounding box center [580, 413] width 331 height 35
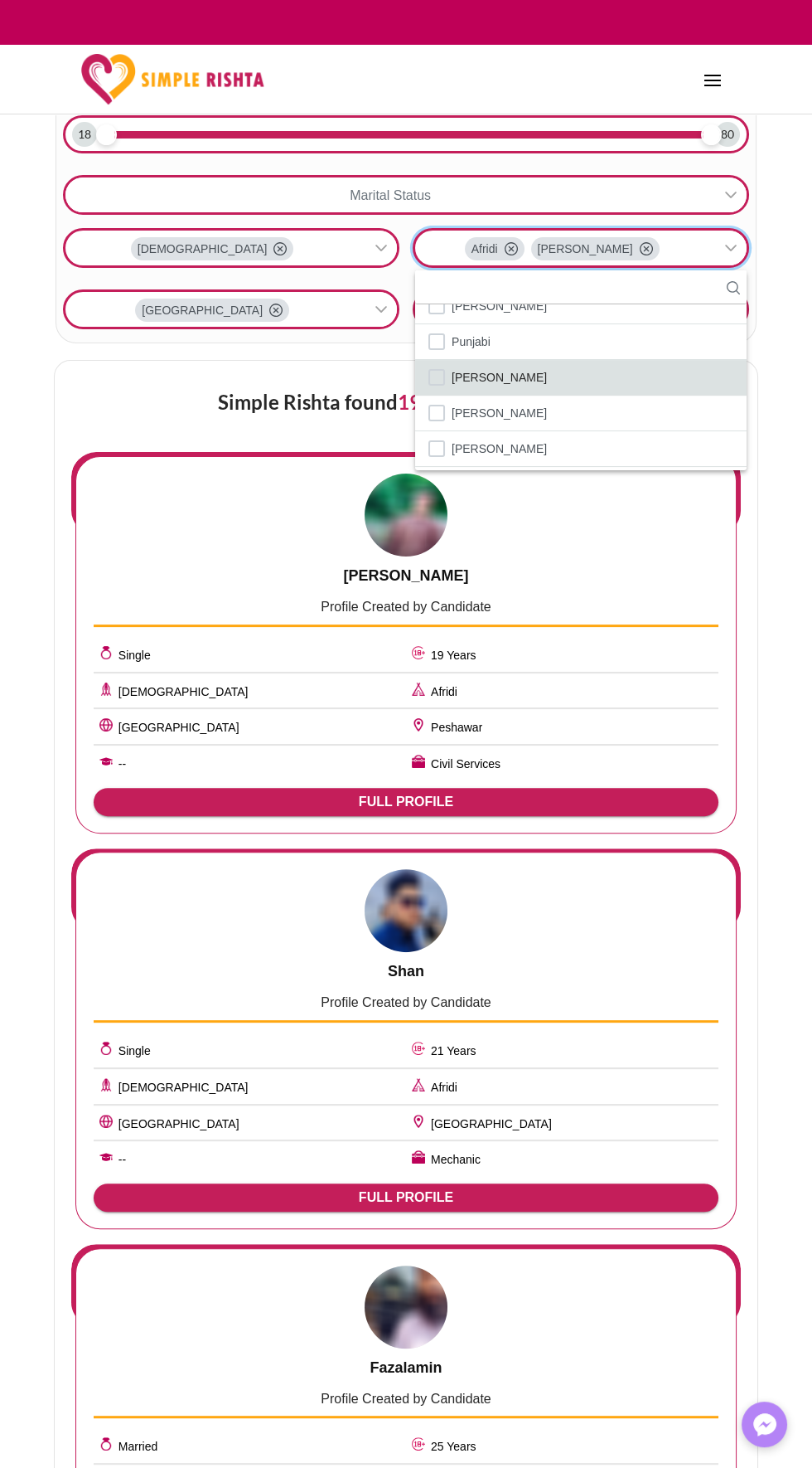
click at [581, 360] on li "Qureshi" at bounding box center [580, 377] width 331 height 35
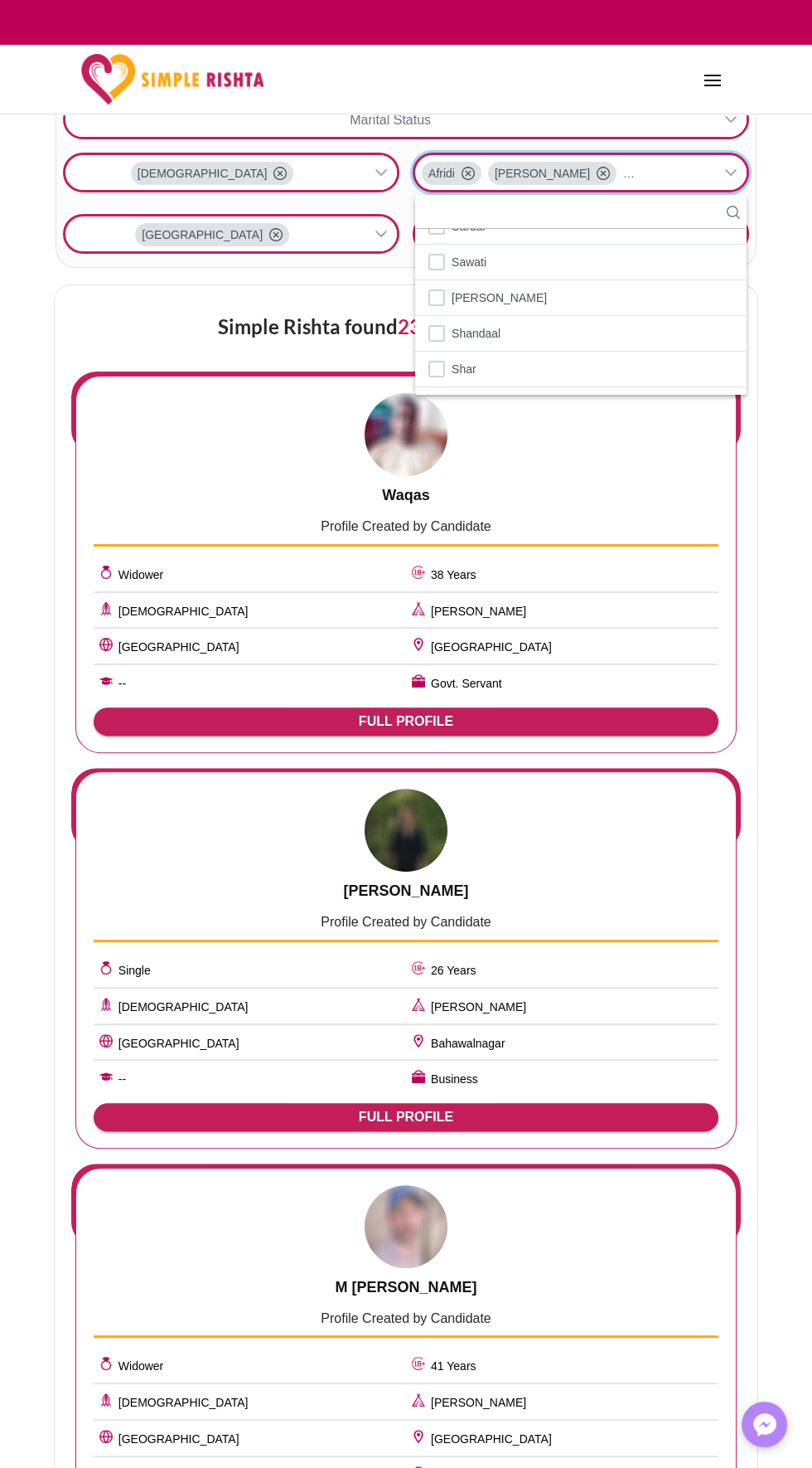
scroll to position [3557, 0]
click at [601, 279] on li "Shah" at bounding box center [580, 297] width 331 height 35
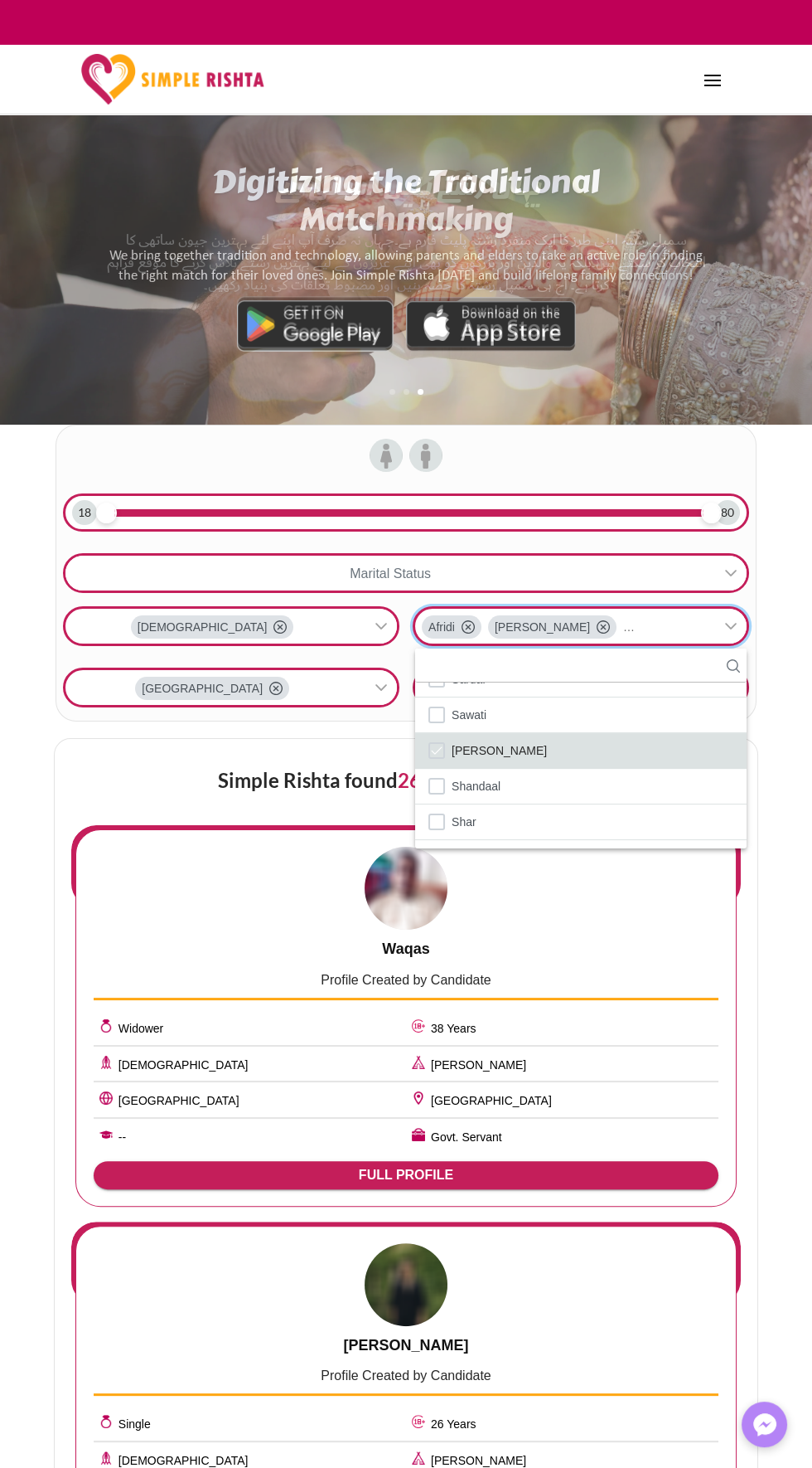
scroll to position [41, 0]
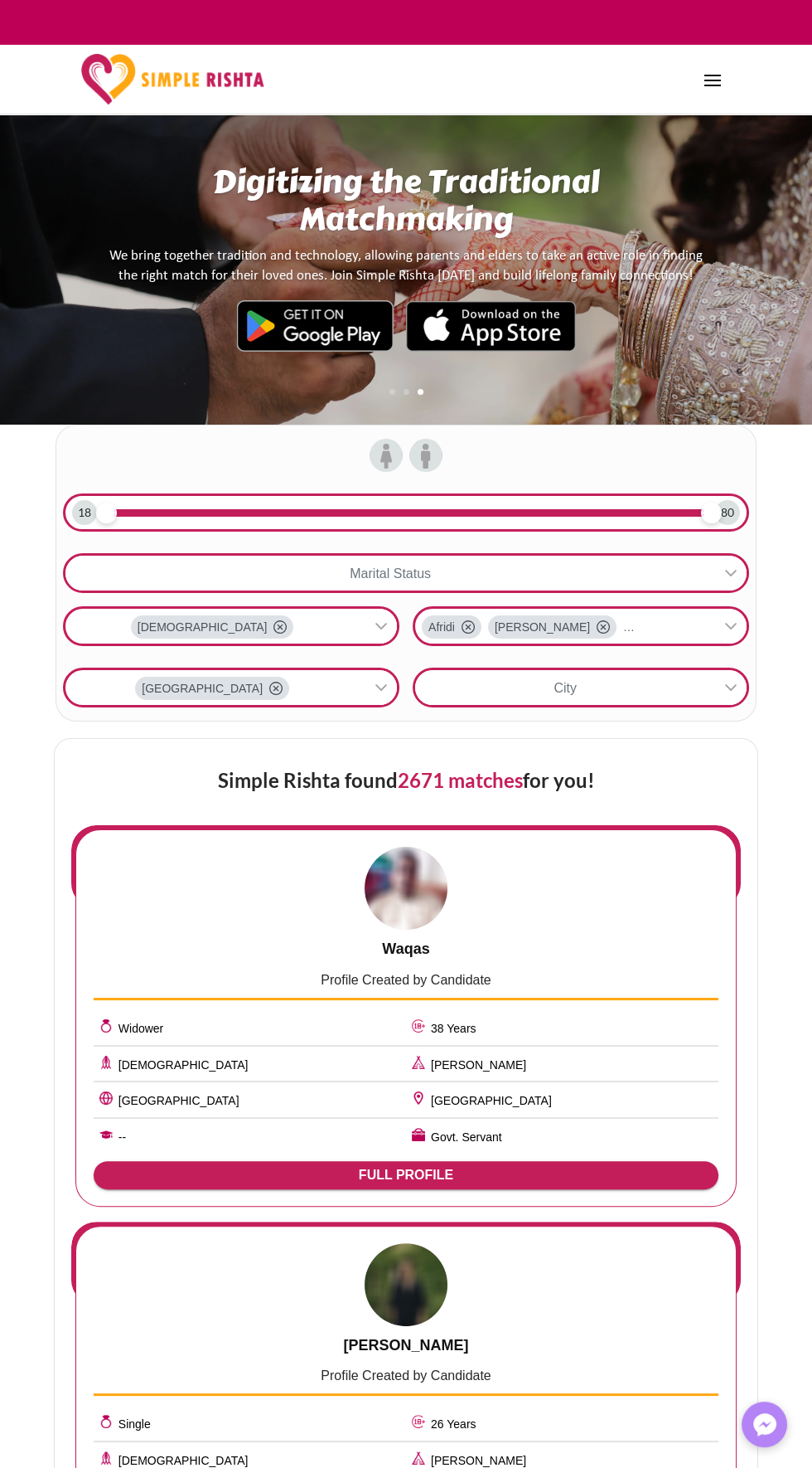
click at [688, 703] on div "City" at bounding box center [565, 687] width 300 height 35
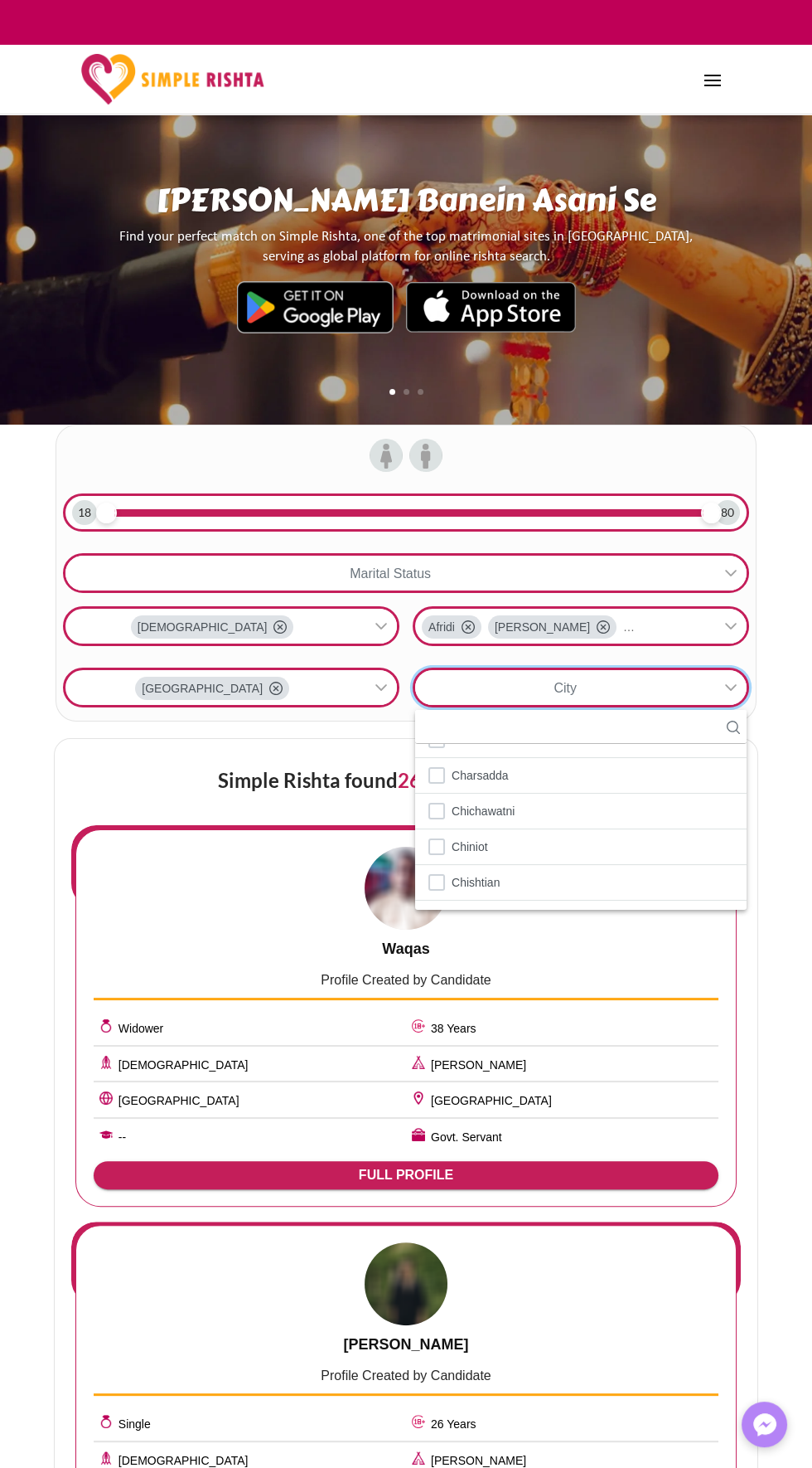
scroll to position [456, 0]
click at [581, 795] on li "Chichawatni" at bounding box center [580, 812] width 331 height 35
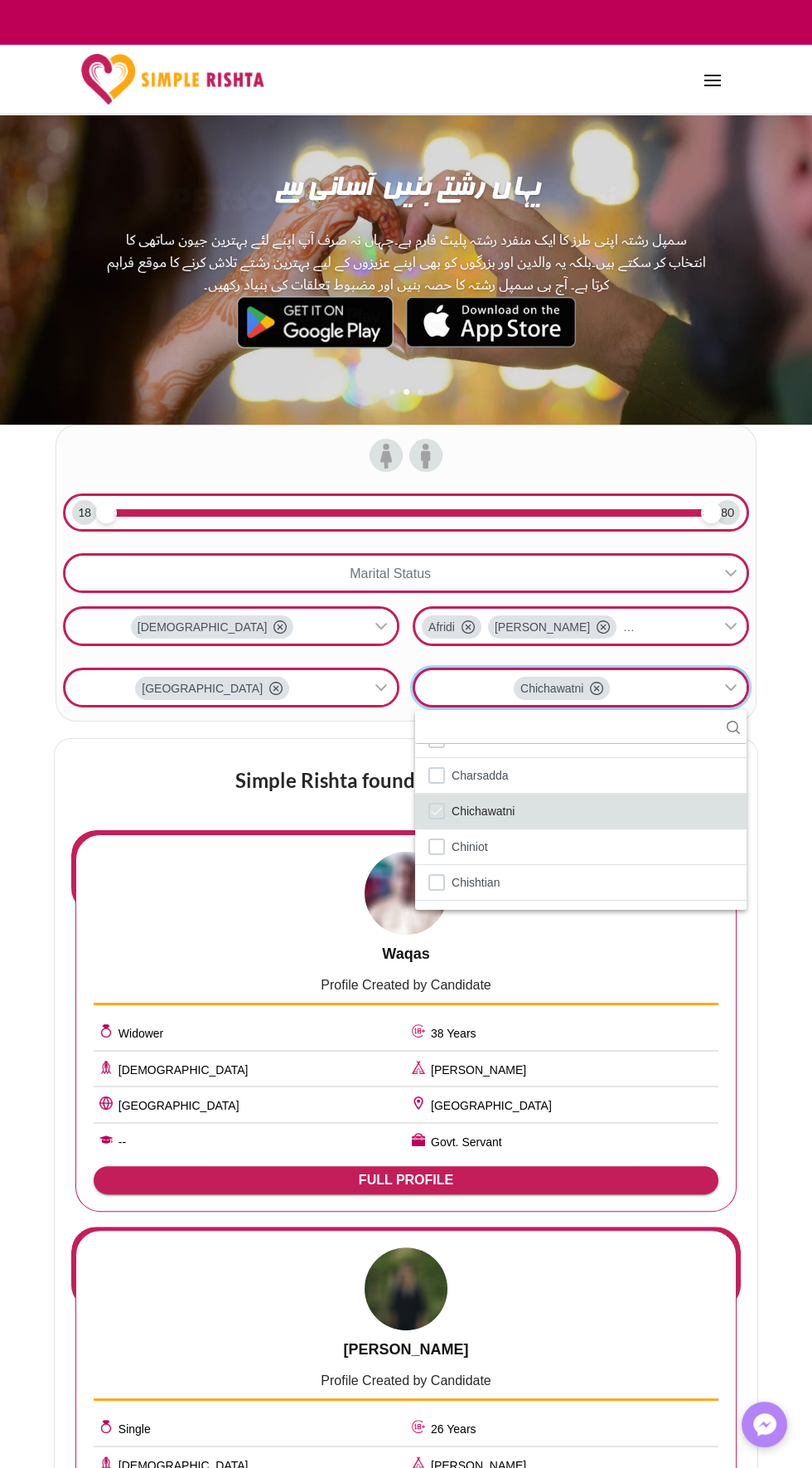
click at [556, 817] on li "Chichawatni" at bounding box center [580, 812] width 331 height 35
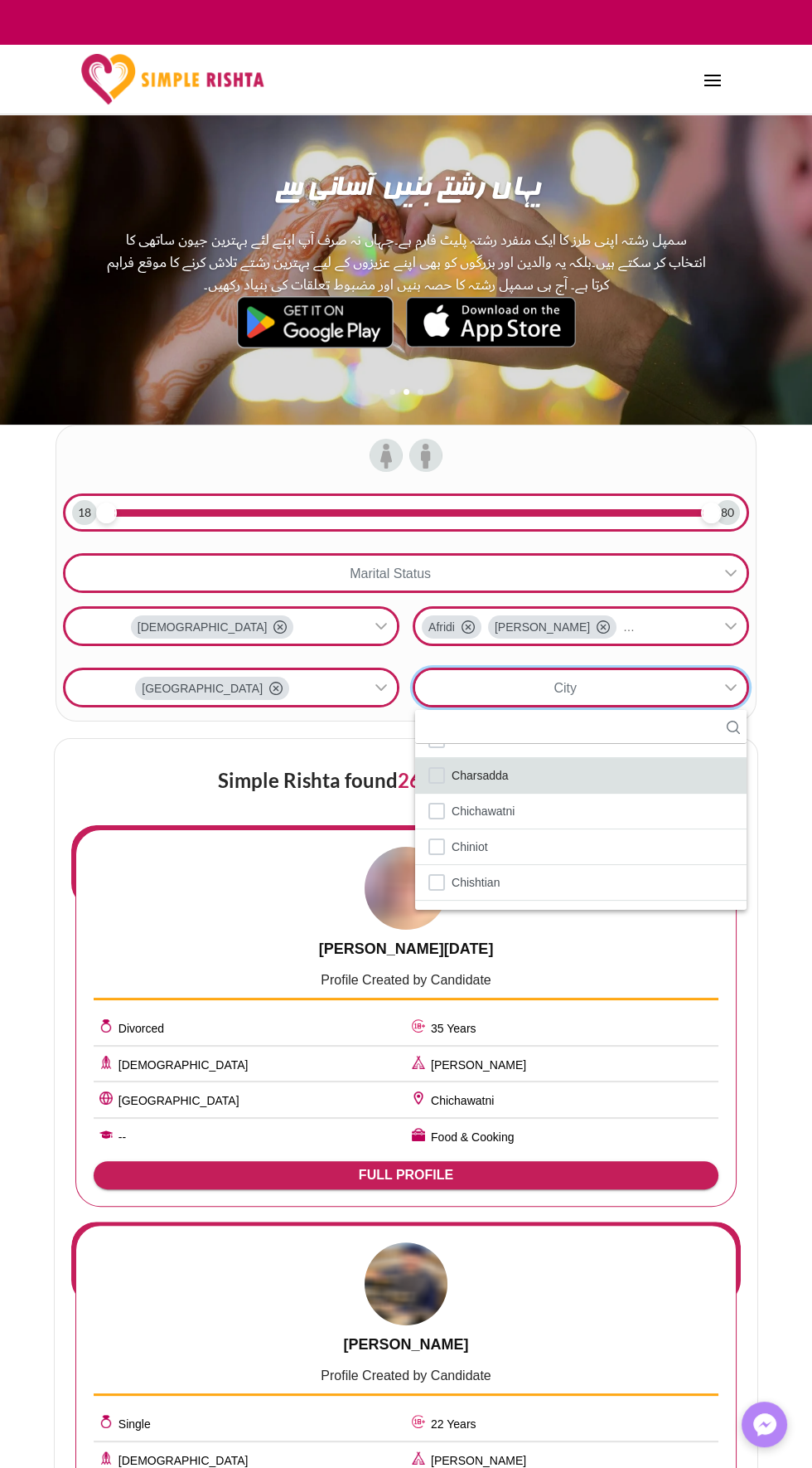
click at [512, 766] on li "Charsadda" at bounding box center [580, 775] width 331 height 35
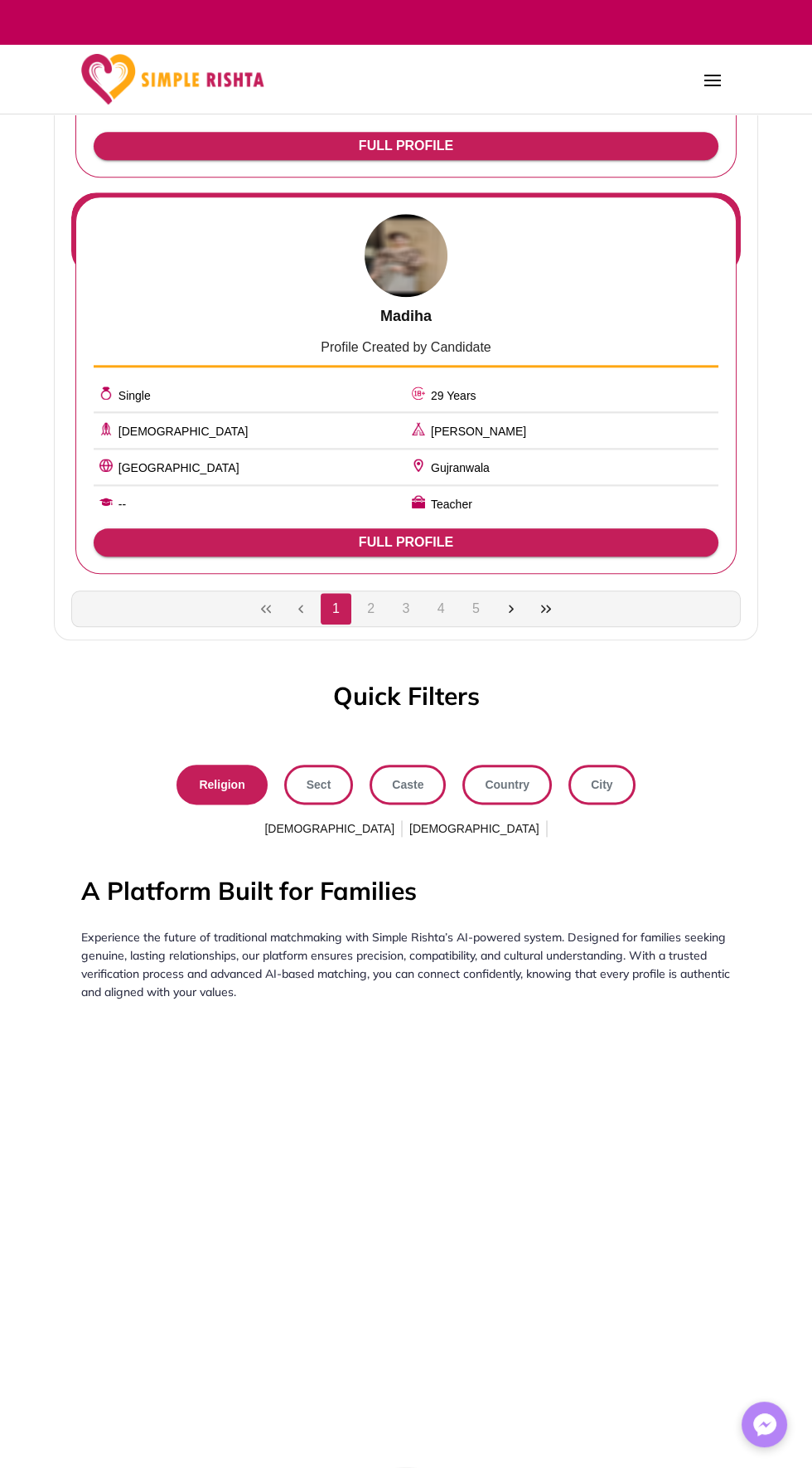
scroll to position [2648, 0]
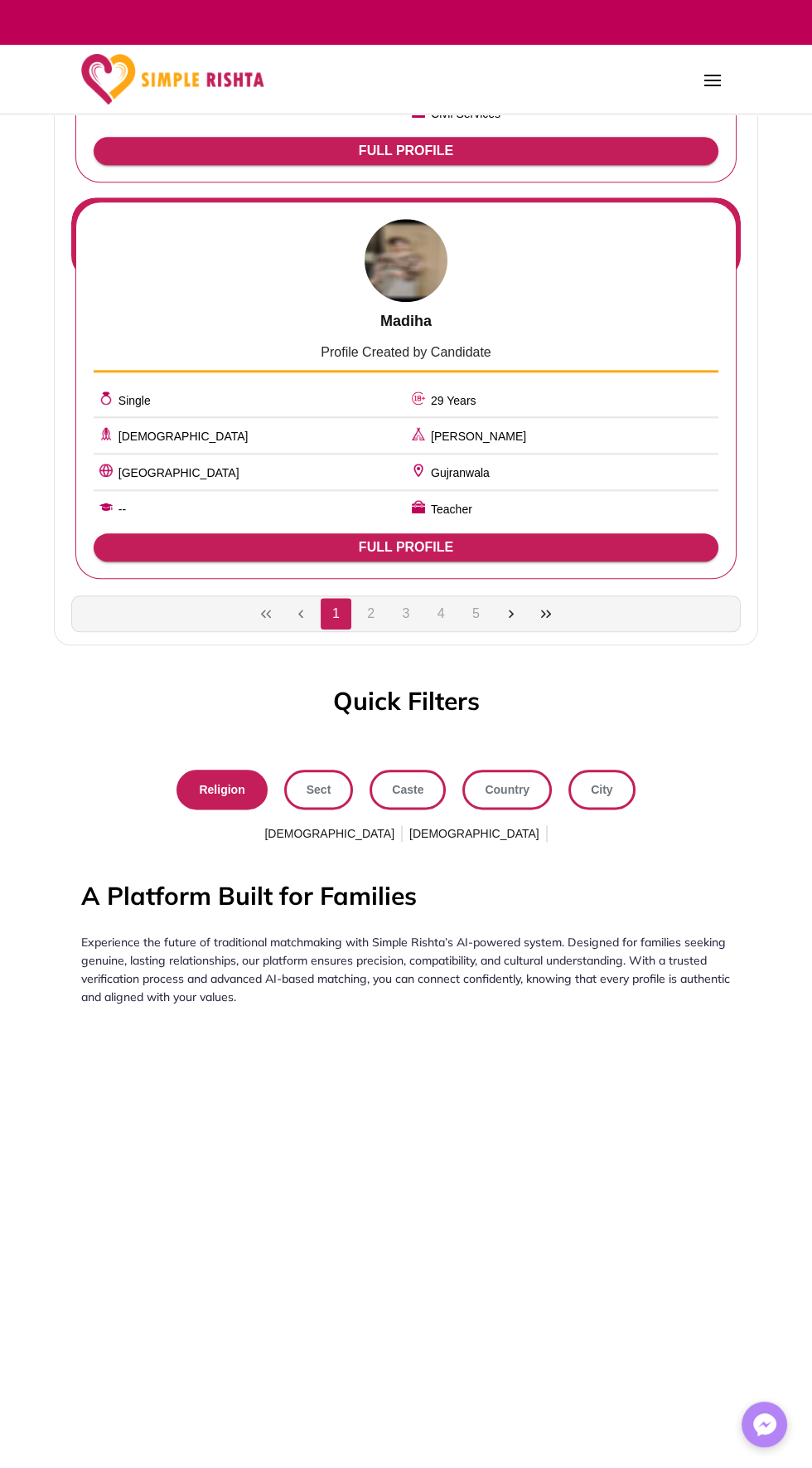
click at [222, 779] on span "Religion" at bounding box center [222, 790] width 46 height 21
click at [255, 780] on link "Religion" at bounding box center [221, 789] width 91 height 40
click at [326, 779] on span "Sect" at bounding box center [319, 790] width 25 height 21
click at [218, 779] on link "Religion" at bounding box center [221, 789] width 91 height 40
click at [546, 825] on span at bounding box center [547, 833] width 2 height 17
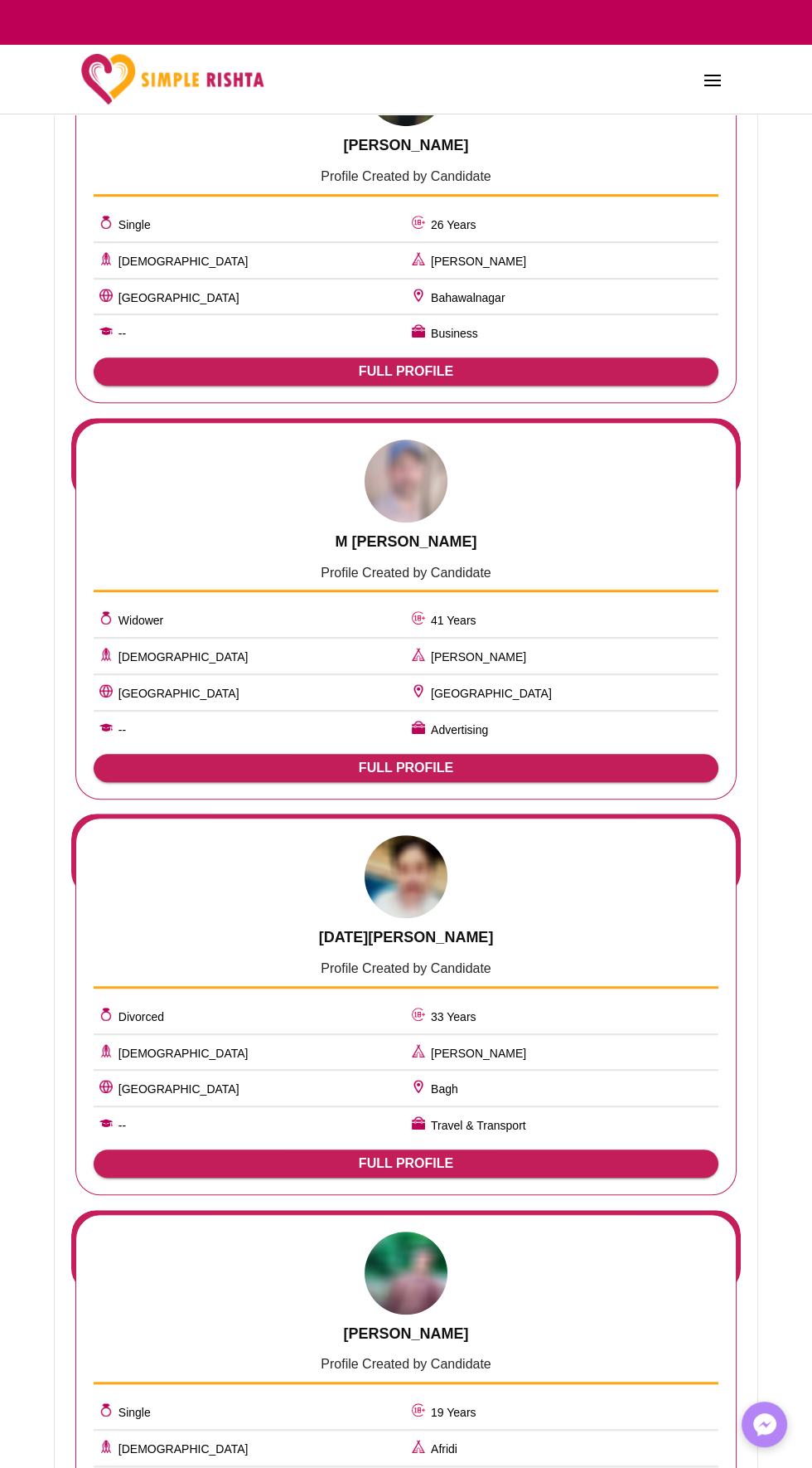
scroll to position [0, 0]
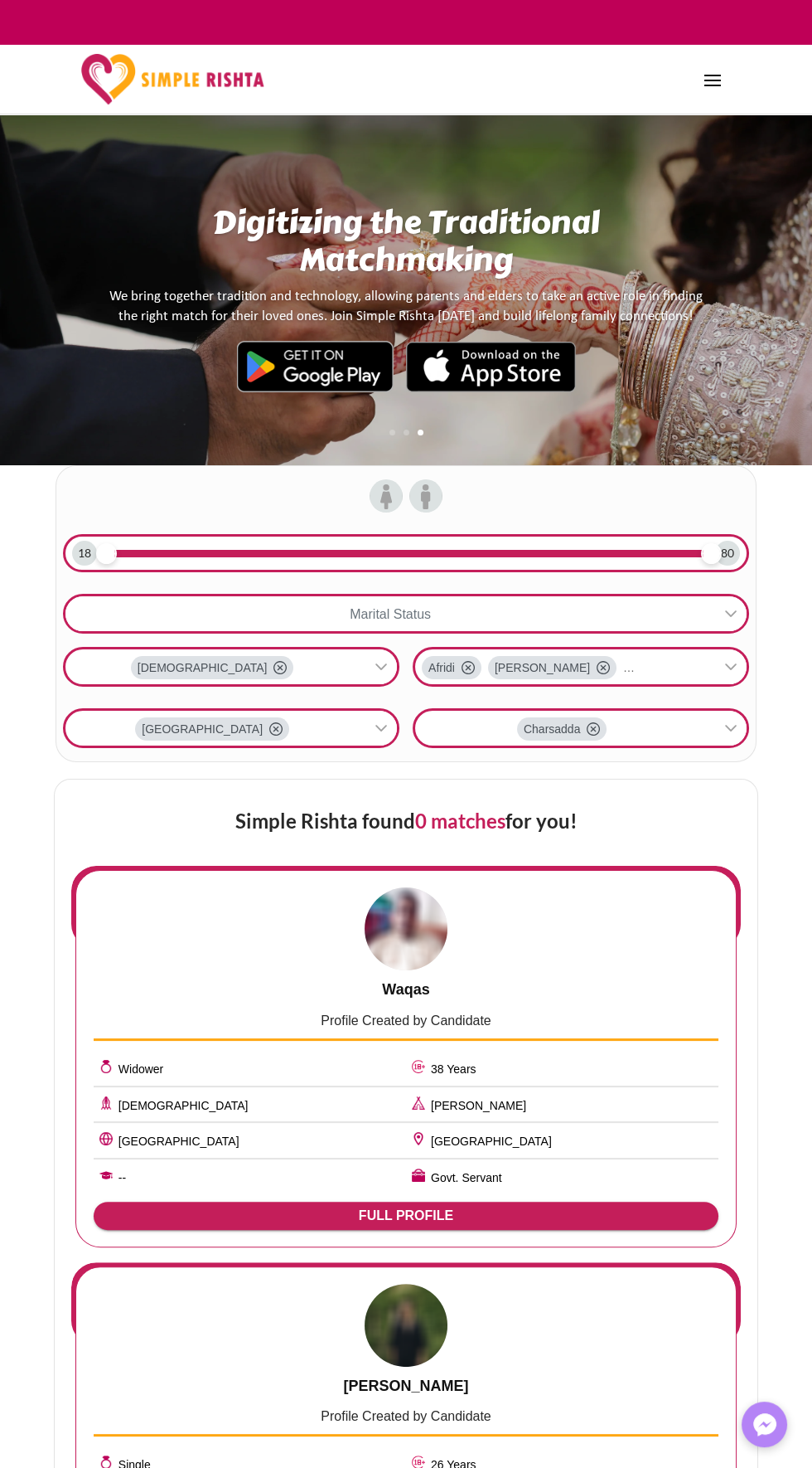
click at [716, 73] on span at bounding box center [712, 79] width 26 height 26
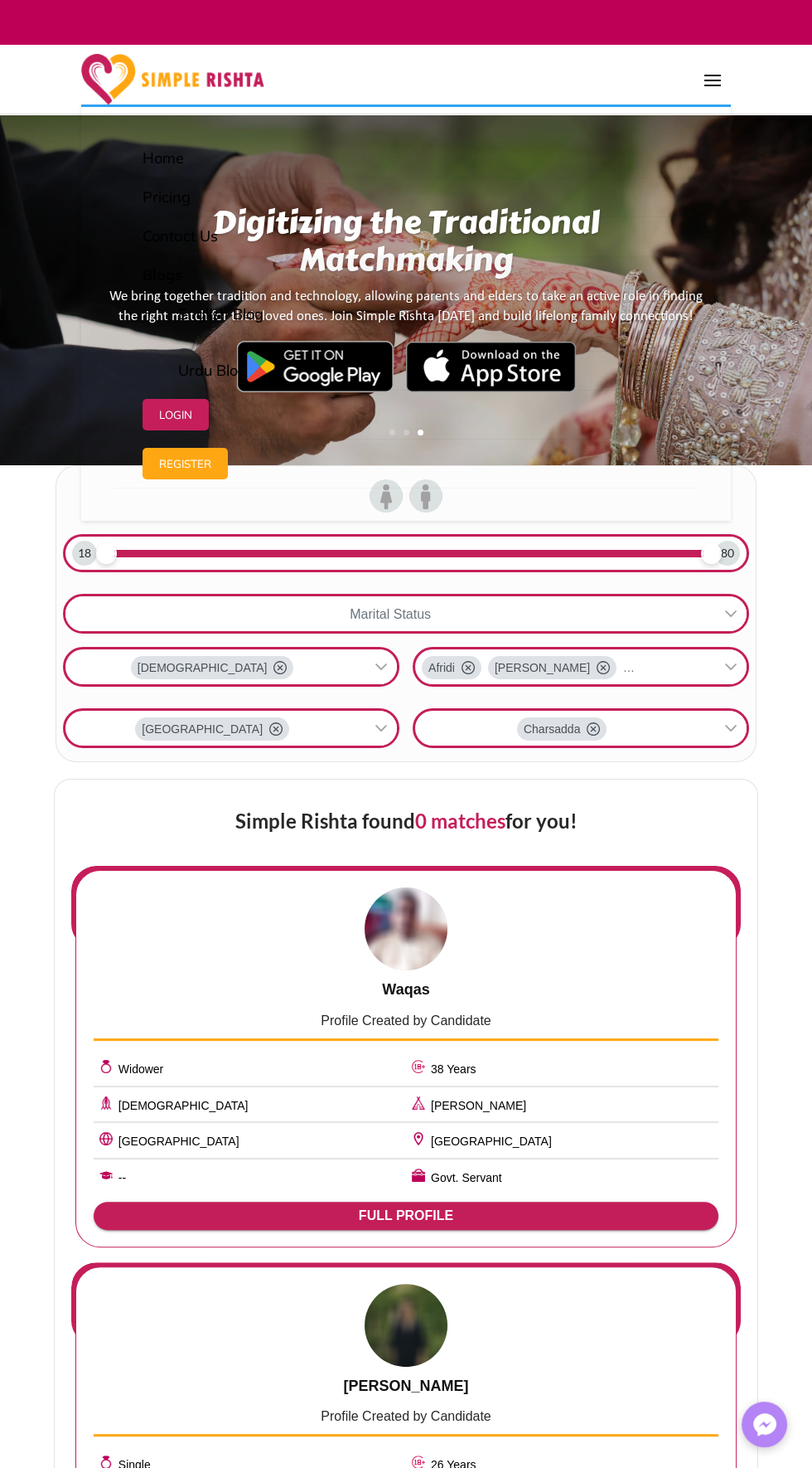
click at [718, 81] on span at bounding box center [712, 79] width 26 height 26
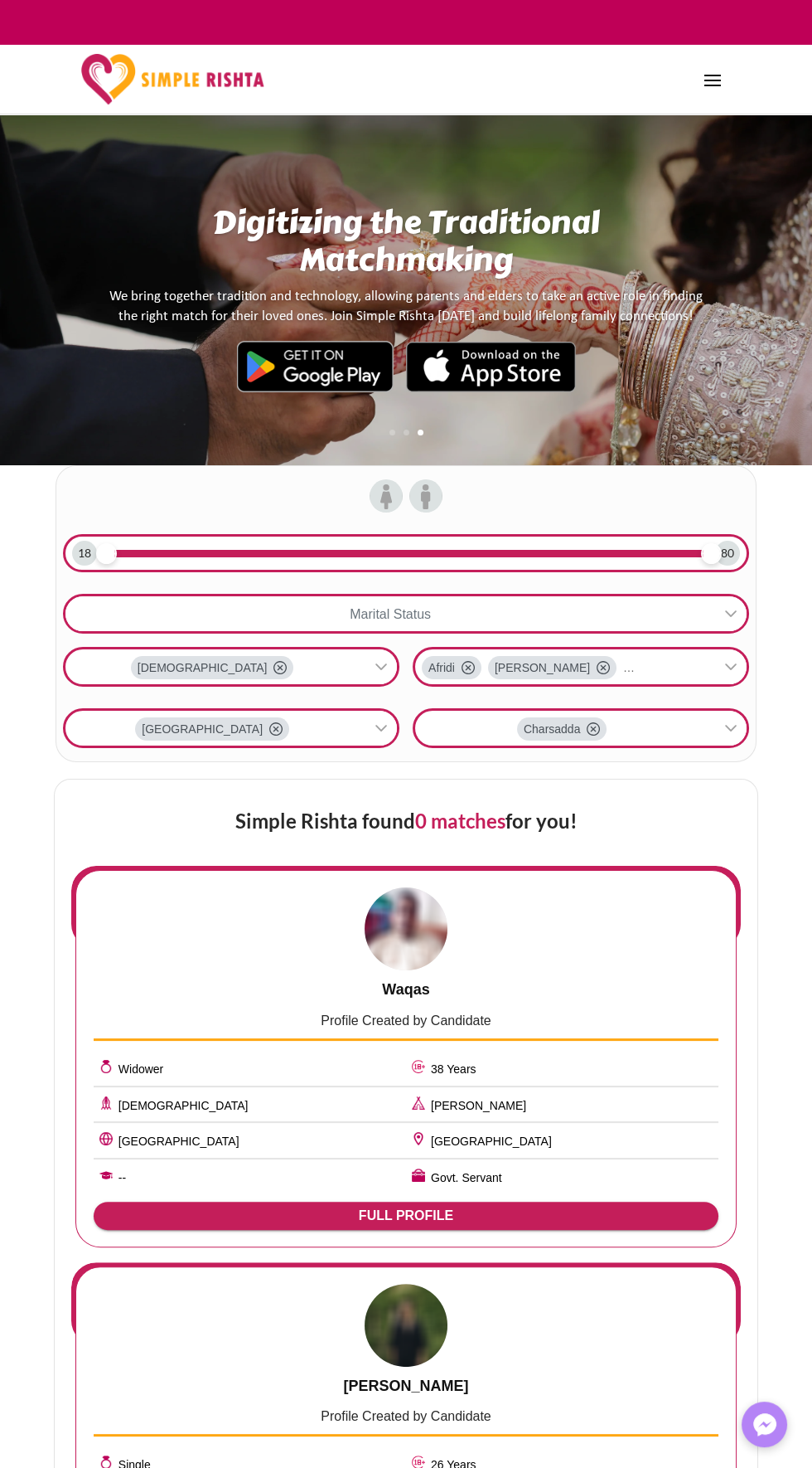
click at [730, 58] on div "Home Pricing Contact Us Blogs English Blog Urdu Blog Login Register Home Pricin…" at bounding box center [406, 78] width 650 height 50
click at [739, 63] on div "Home Pricing Contact Us Blogs English Blog Urdu Blog Login Register Home Pricin…" at bounding box center [406, 79] width 812 height 70
click at [699, 92] on span at bounding box center [712, 79] width 26 height 26
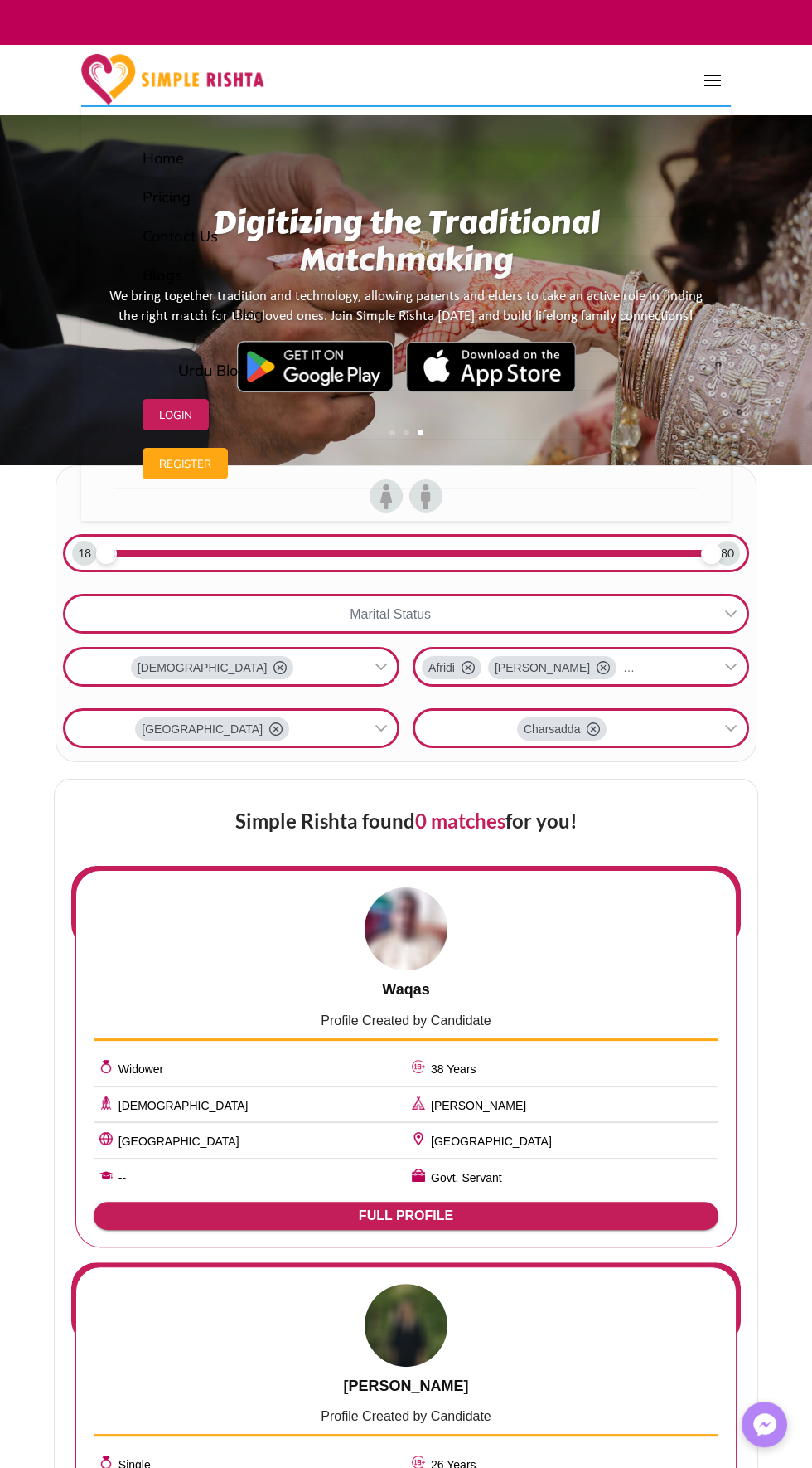
click at [717, 81] on span at bounding box center [712, 79] width 26 height 26
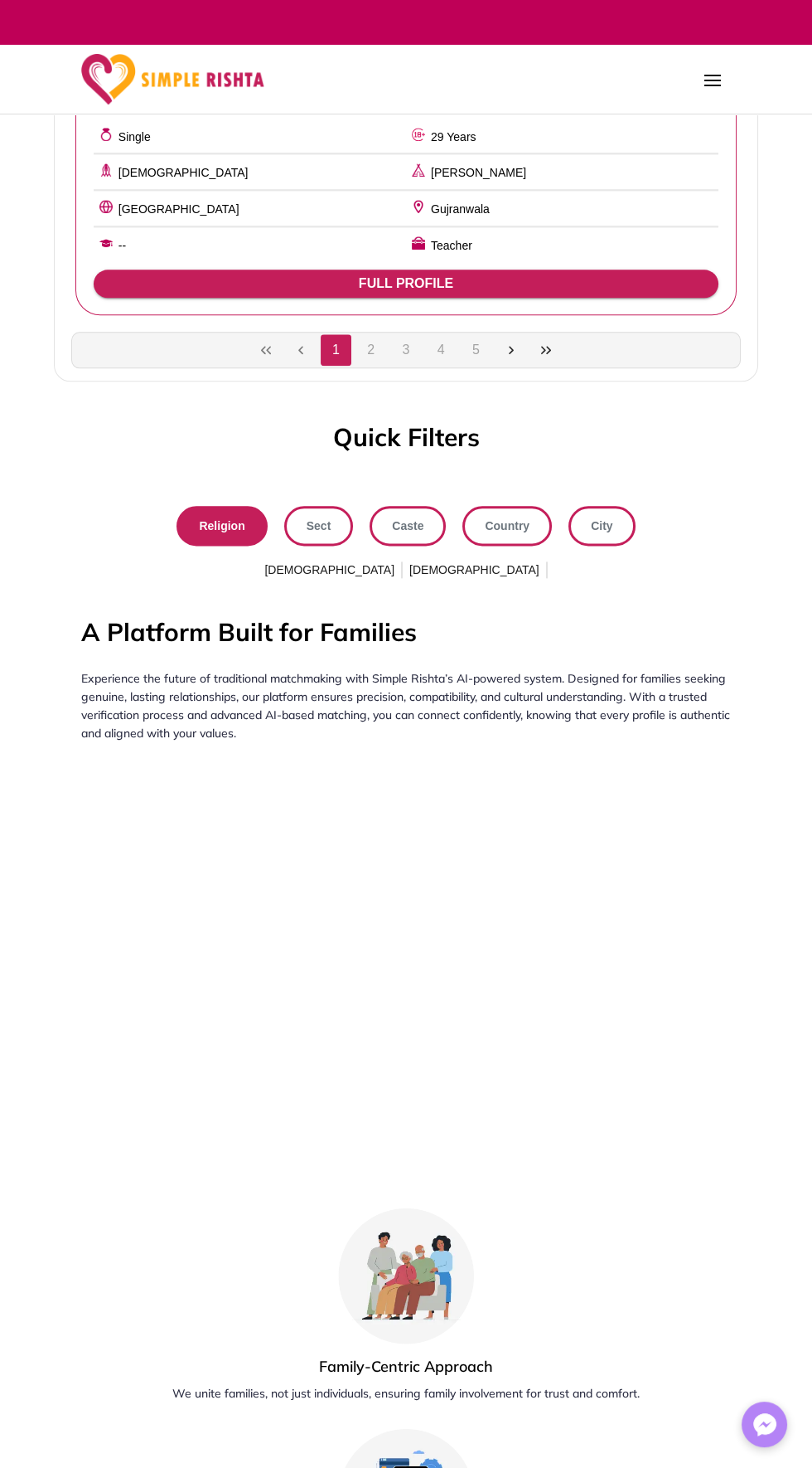
scroll to position [2618, 0]
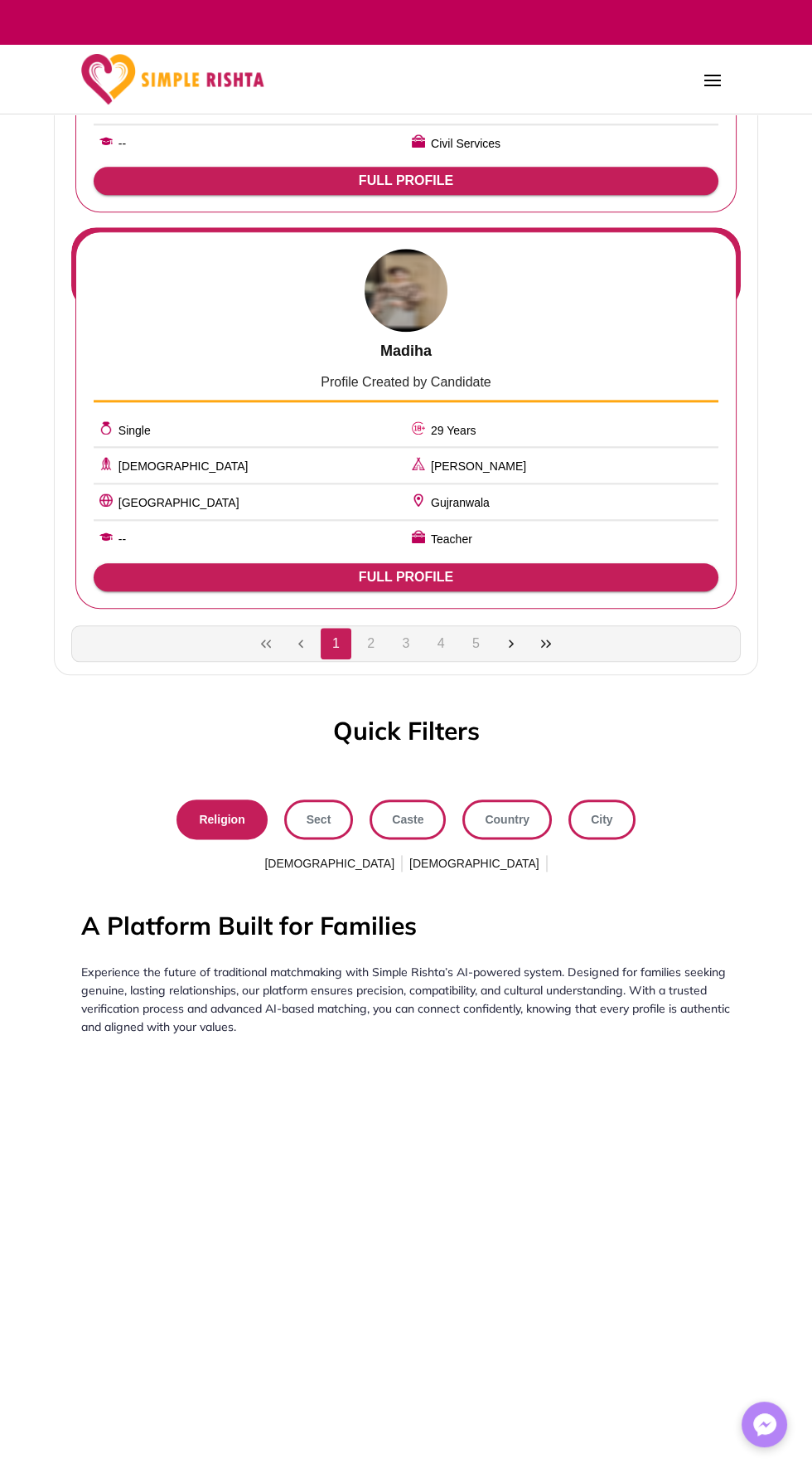
click at [405, 627] on button "3" at bounding box center [406, 643] width 32 height 32
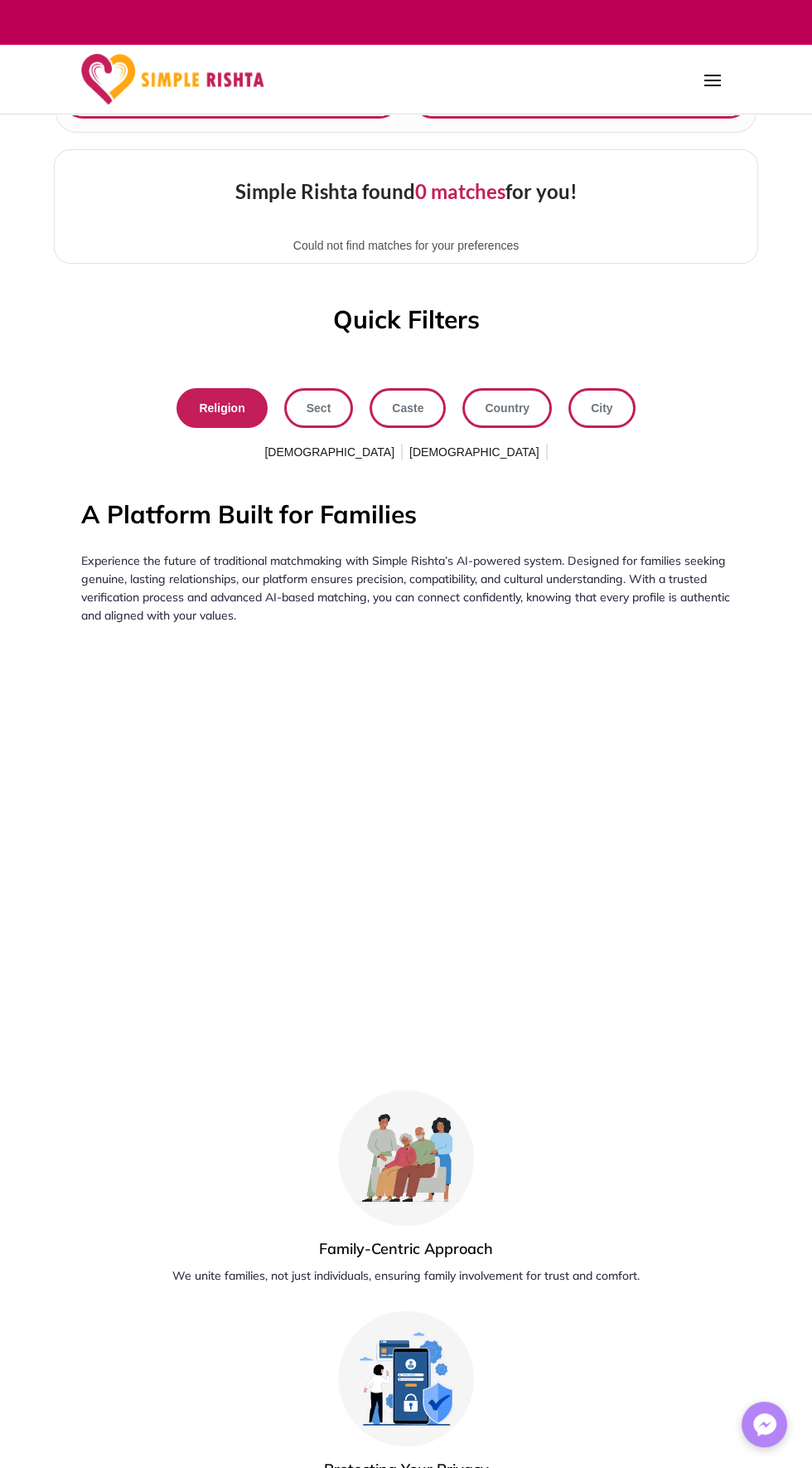
scroll to position [0, 0]
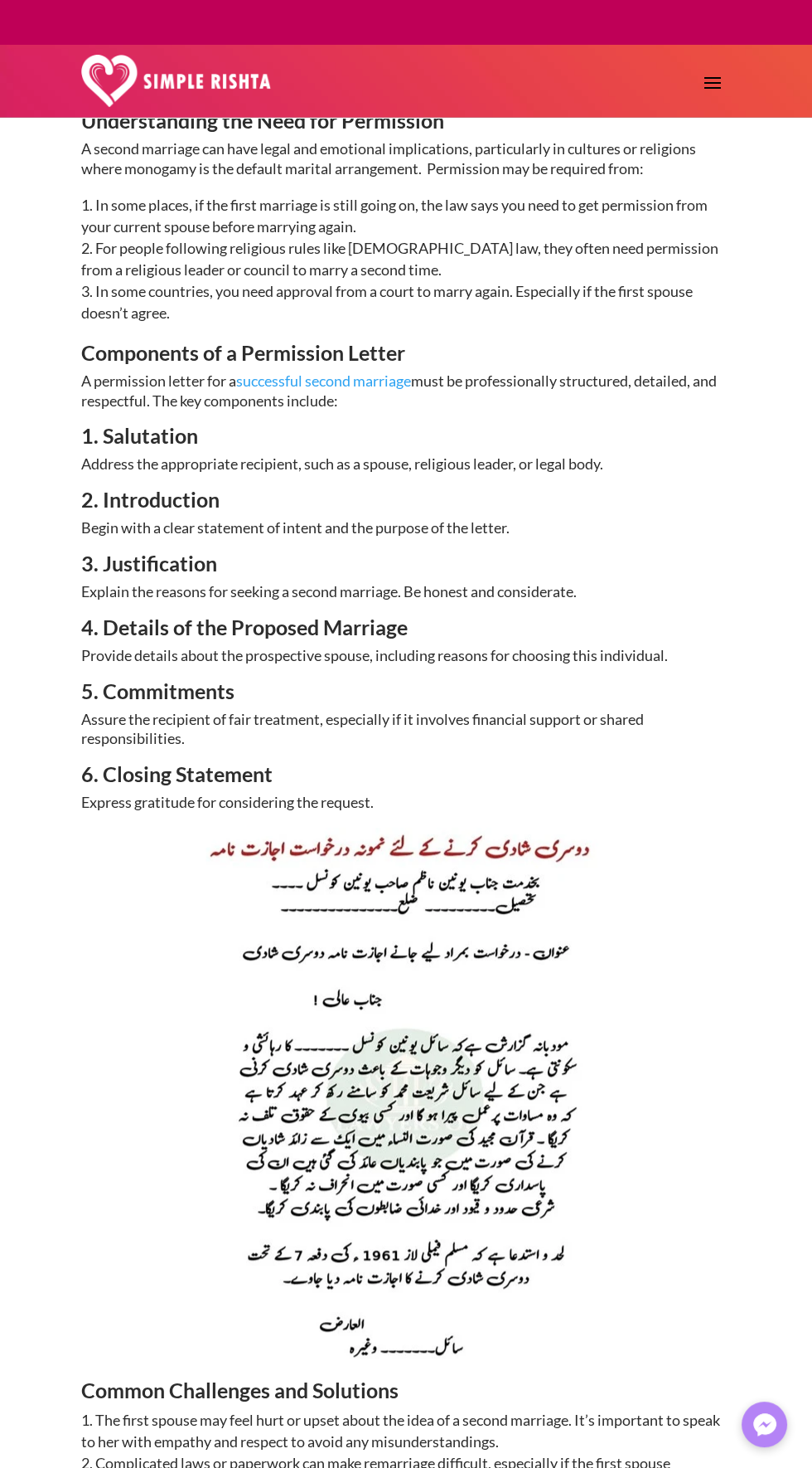
scroll to position [1724, 0]
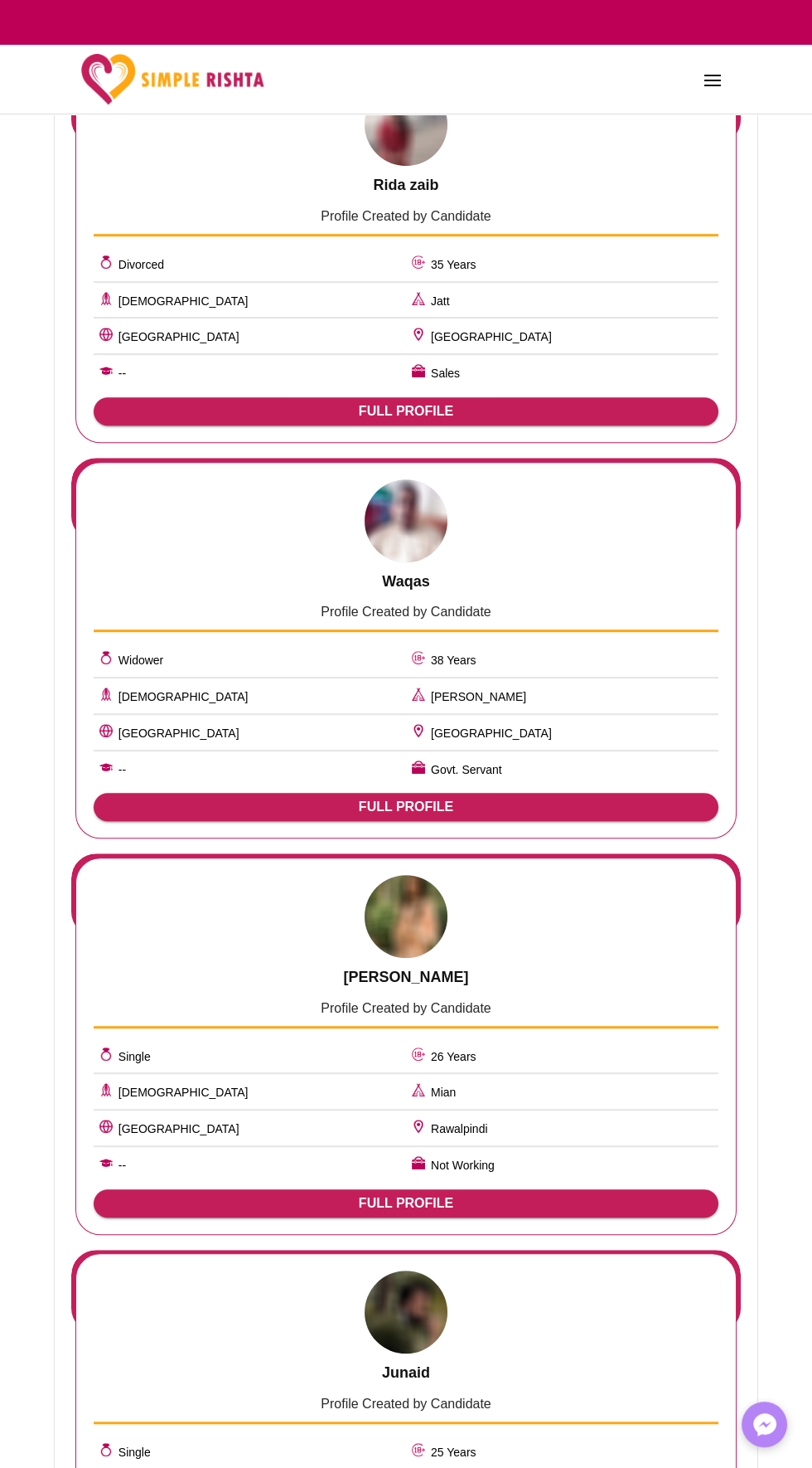
scroll to position [1122, 0]
click at [513, 1195] on span "FULL PROFILE" at bounding box center [405, 1202] width 598 height 15
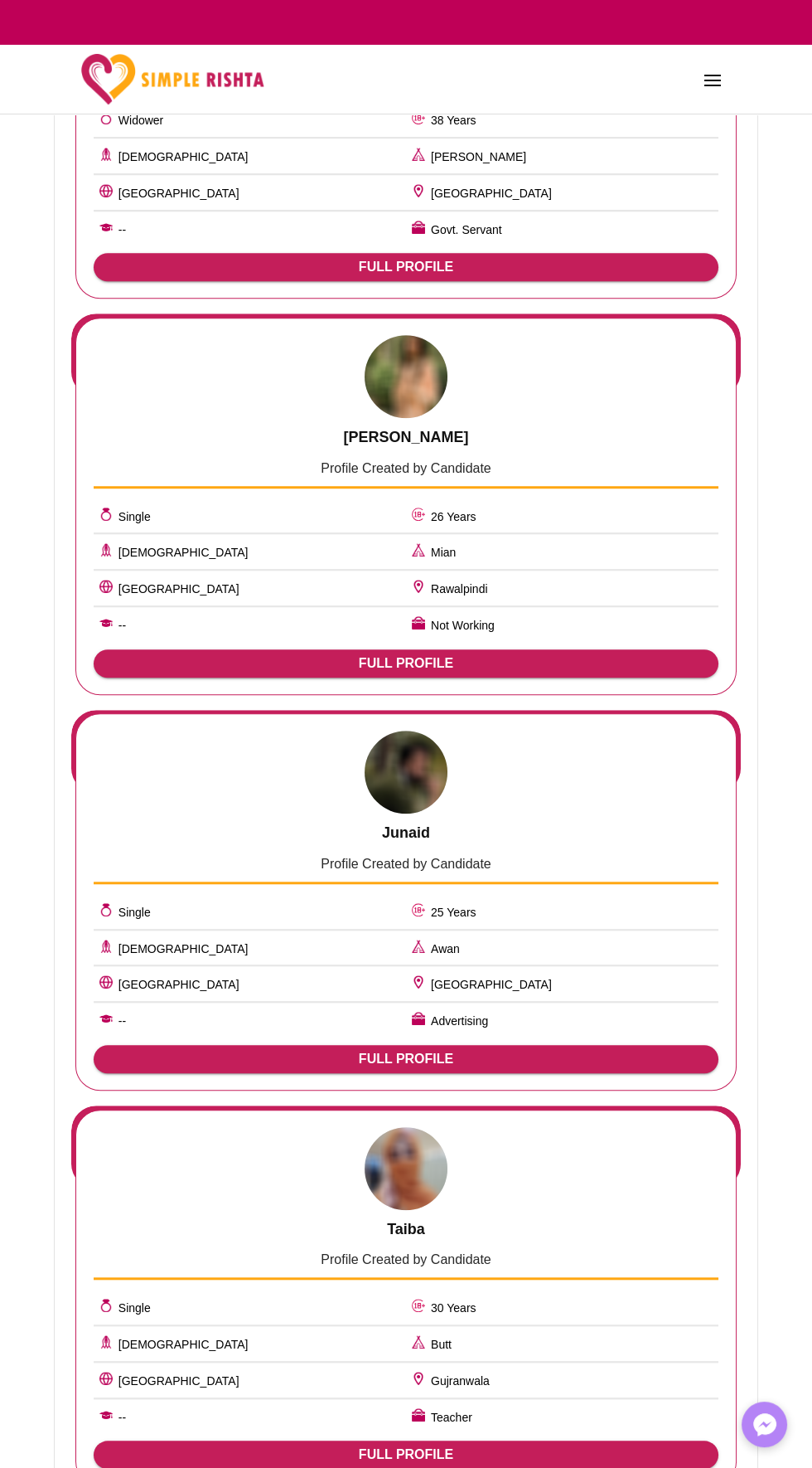
scroll to position [1649, 0]
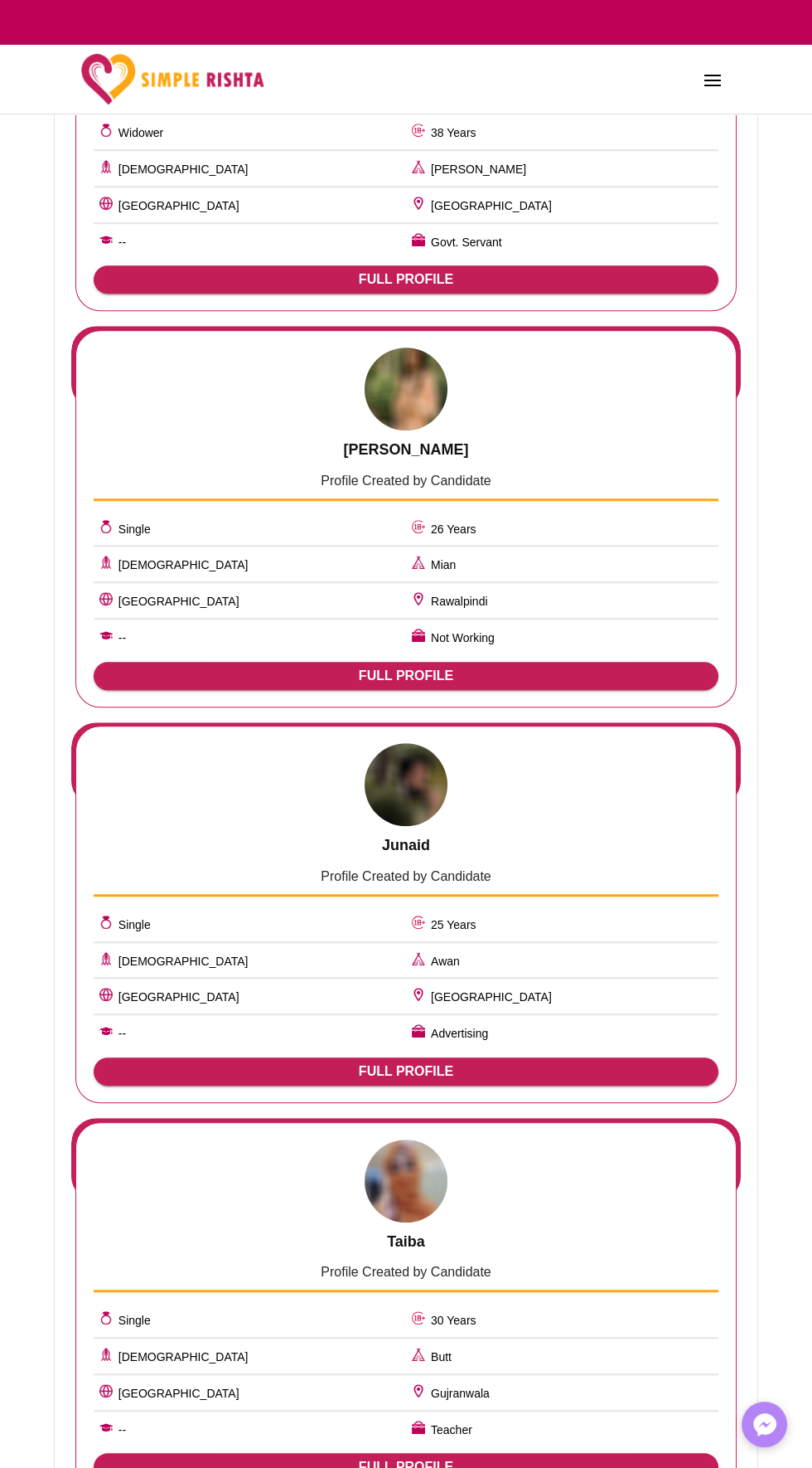
click at [542, 669] on span "FULL PROFILE" at bounding box center [405, 676] width 598 height 15
